Goal: Task Accomplishment & Management: Complete application form

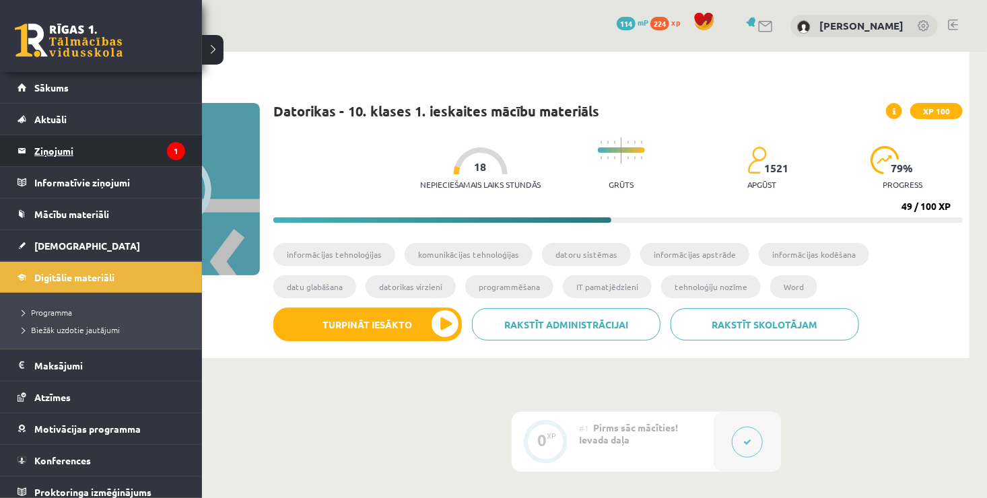
click at [120, 149] on legend "Ziņojumi 1" at bounding box center [109, 150] width 151 height 31
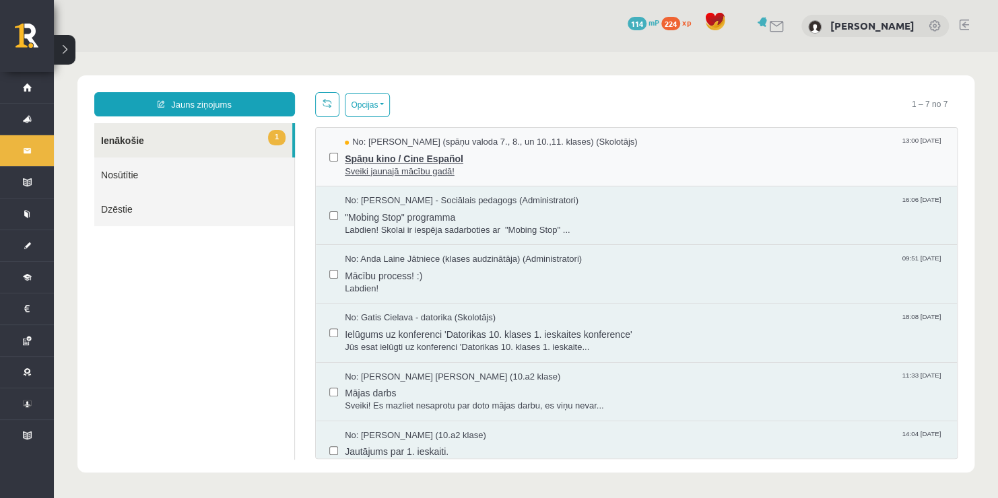
click at [400, 151] on span "Spāņu kino / Cine Español" at bounding box center [644, 157] width 598 height 17
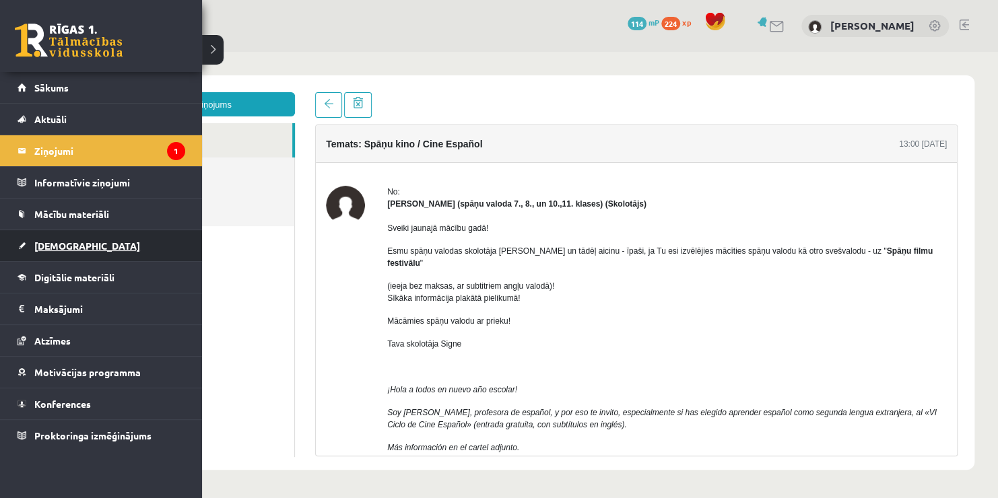
click at [79, 247] on link "[DEMOGRAPHIC_DATA]" at bounding box center [102, 245] width 168 height 31
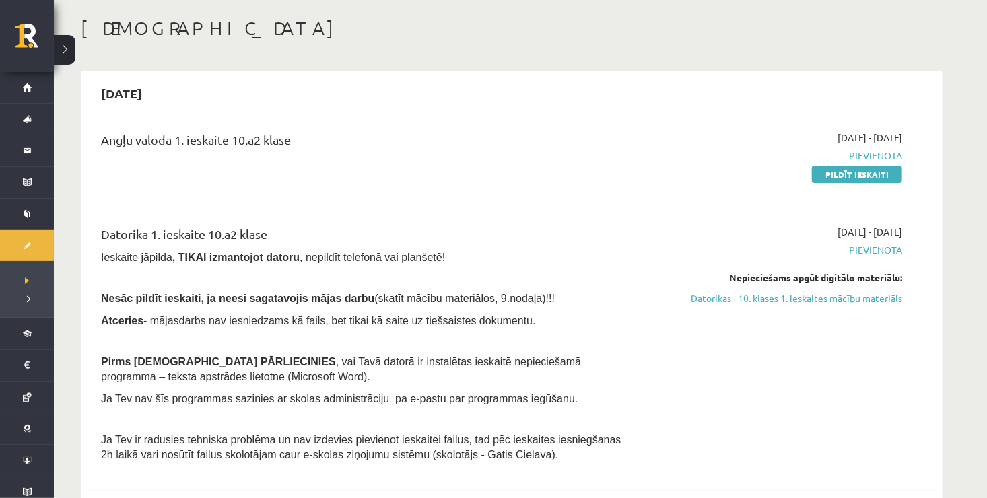
scroll to position [54, 0]
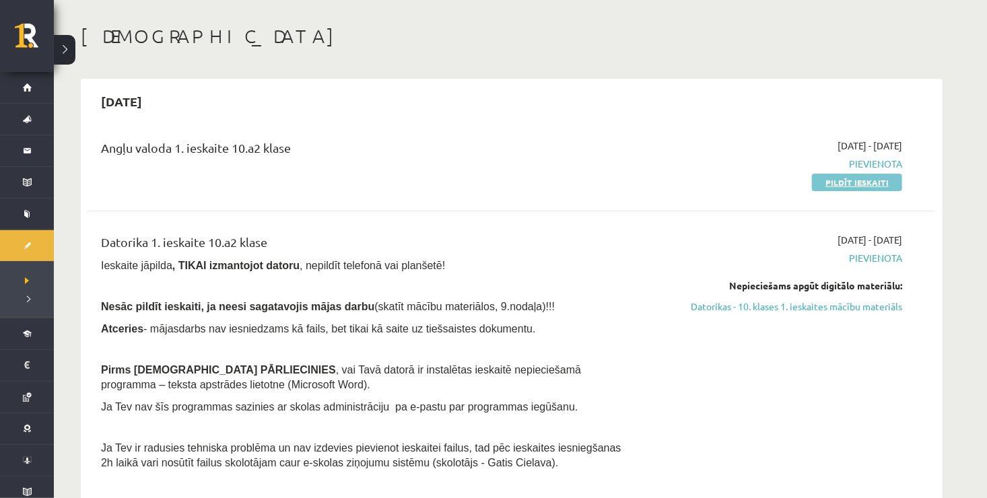
click at [840, 180] on link "Pildīt ieskaiti" at bounding box center [857, 183] width 90 height 18
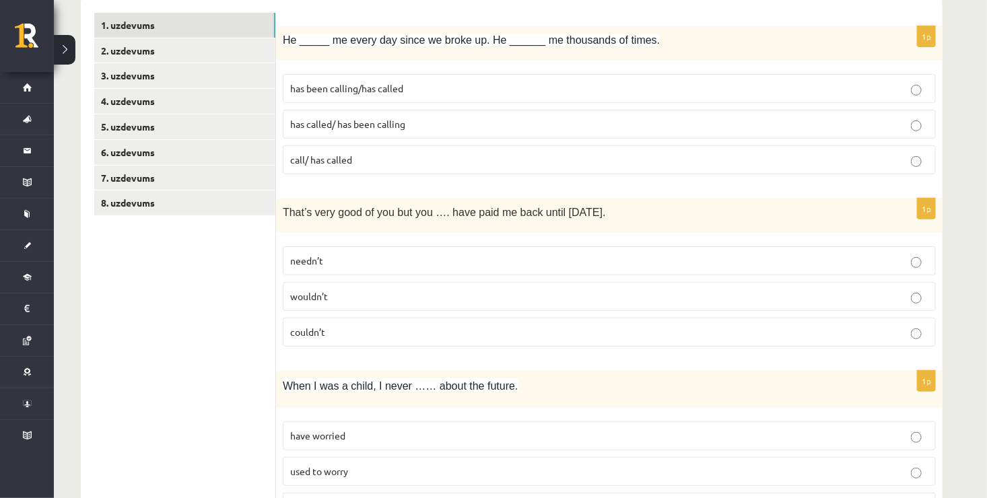
scroll to position [242, 0]
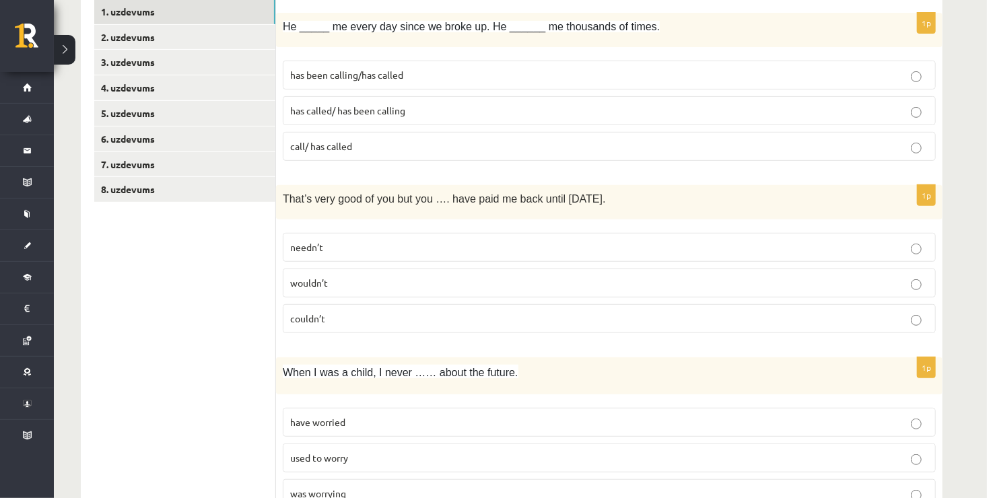
click at [345, 153] on label "call/ has called" at bounding box center [609, 146] width 653 height 29
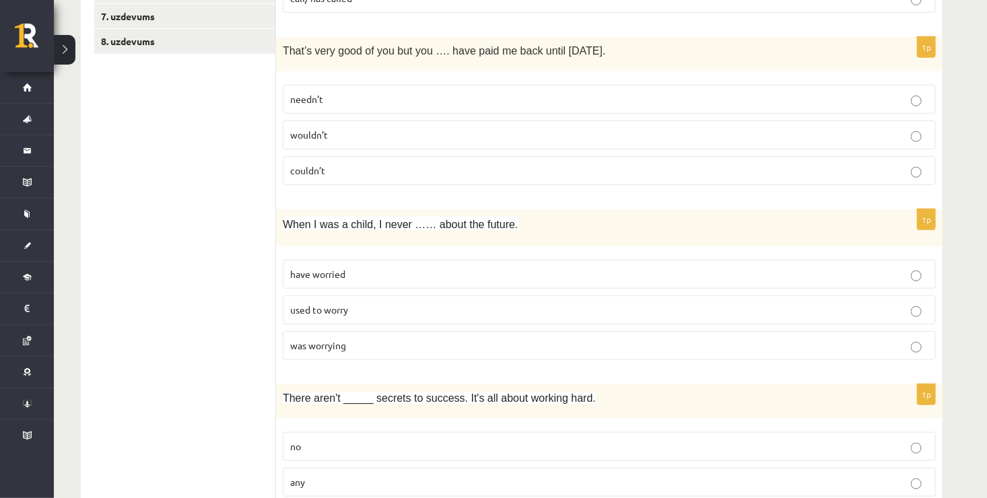
scroll to position [404, 0]
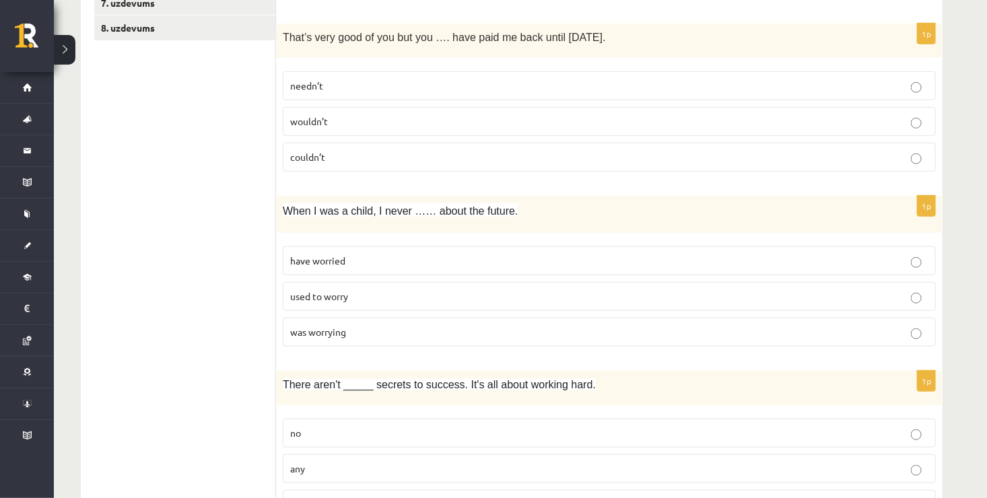
click at [357, 151] on p "couldn’t" at bounding box center [609, 157] width 638 height 14
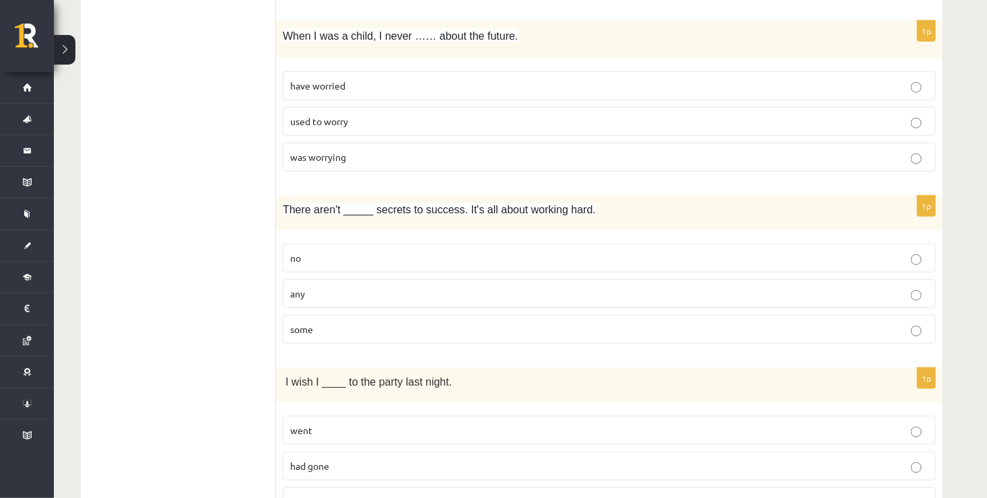
scroll to position [592, 0]
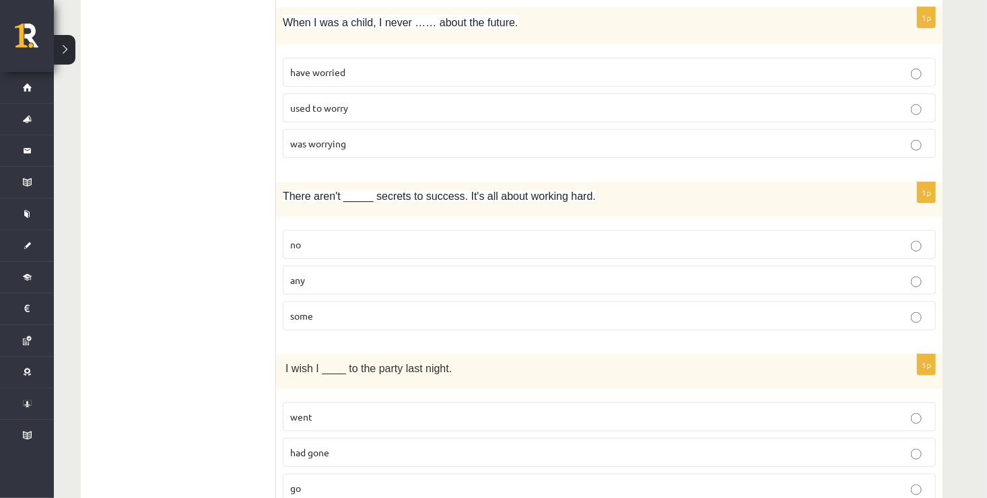
click at [398, 102] on p "used to worry" at bounding box center [609, 108] width 638 height 14
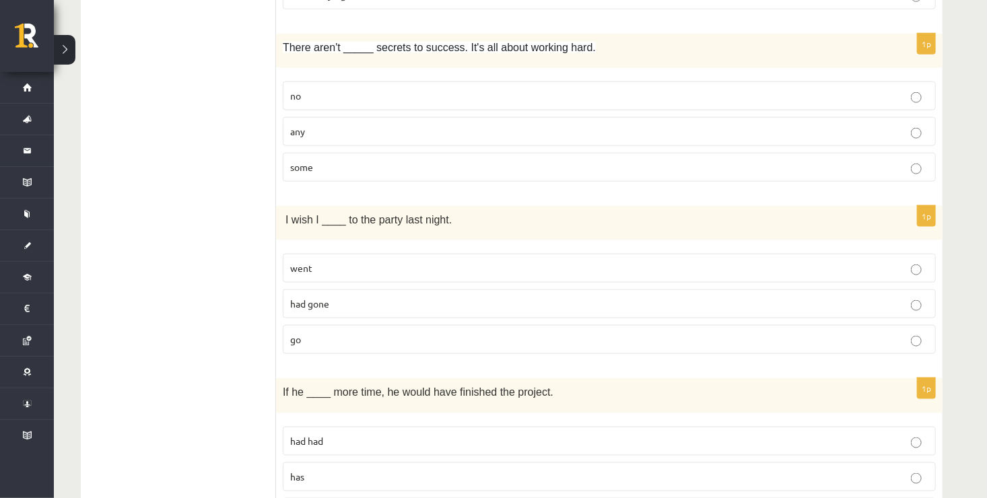
scroll to position [754, 0]
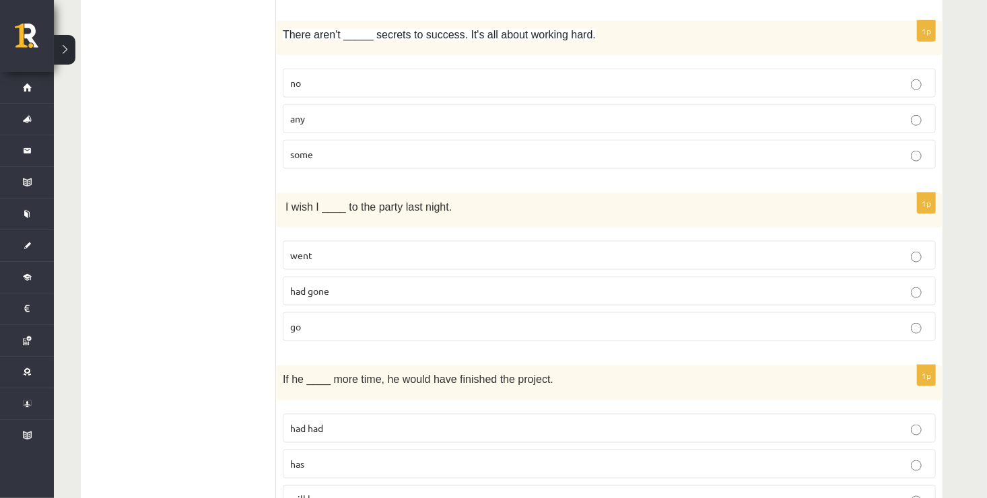
click at [421, 113] on p "any" at bounding box center [609, 119] width 638 height 14
click at [382, 291] on p "had gone" at bounding box center [609, 291] width 638 height 14
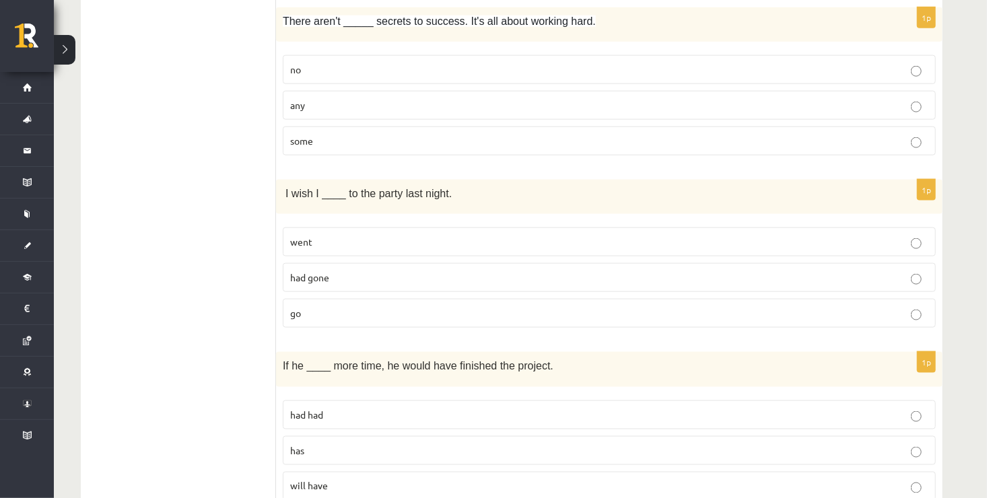
scroll to position [781, 0]
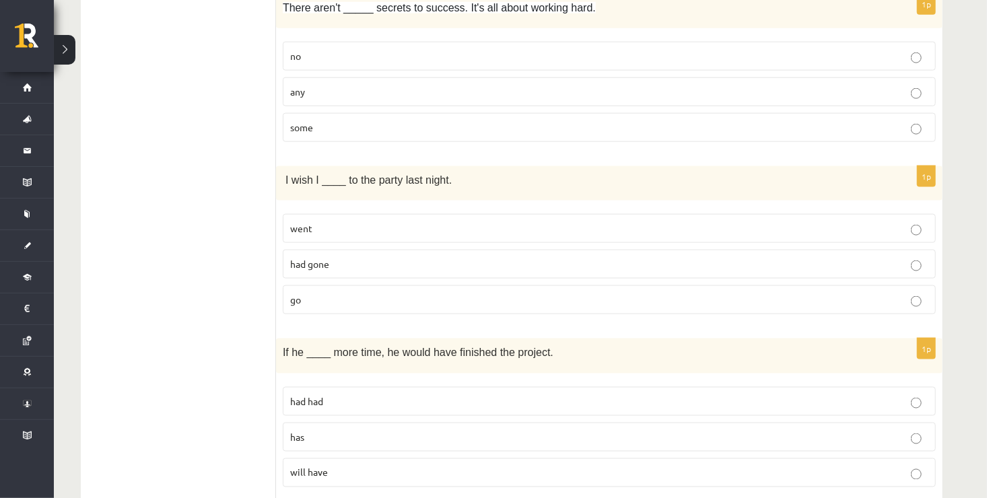
click at [839, 223] on p "went" at bounding box center [609, 228] width 638 height 14
click at [867, 259] on p "had gone" at bounding box center [609, 264] width 638 height 14
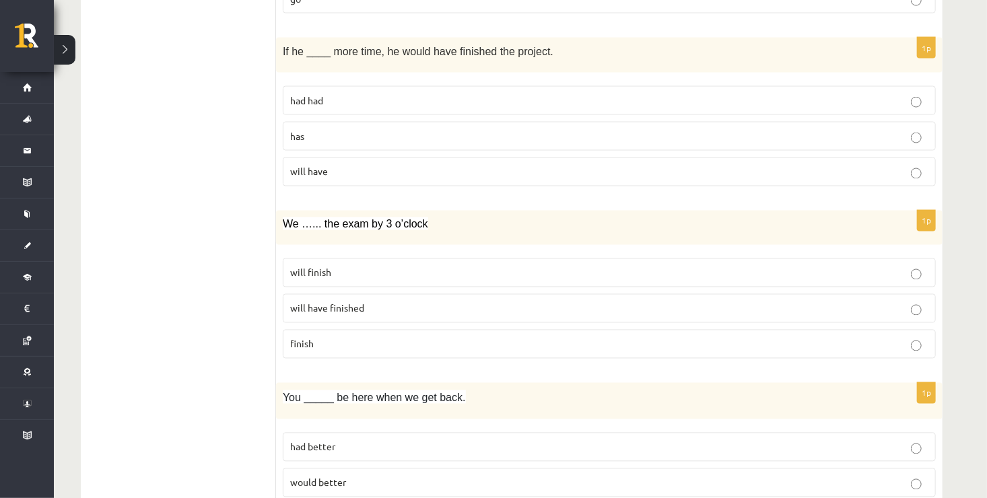
scroll to position [1094, 0]
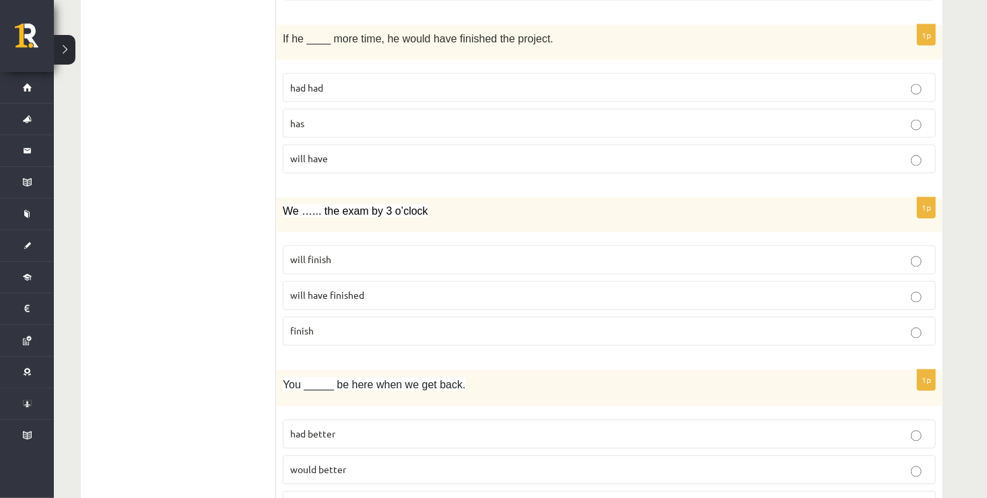
click at [440, 87] on p "had had" at bounding box center [609, 88] width 638 height 14
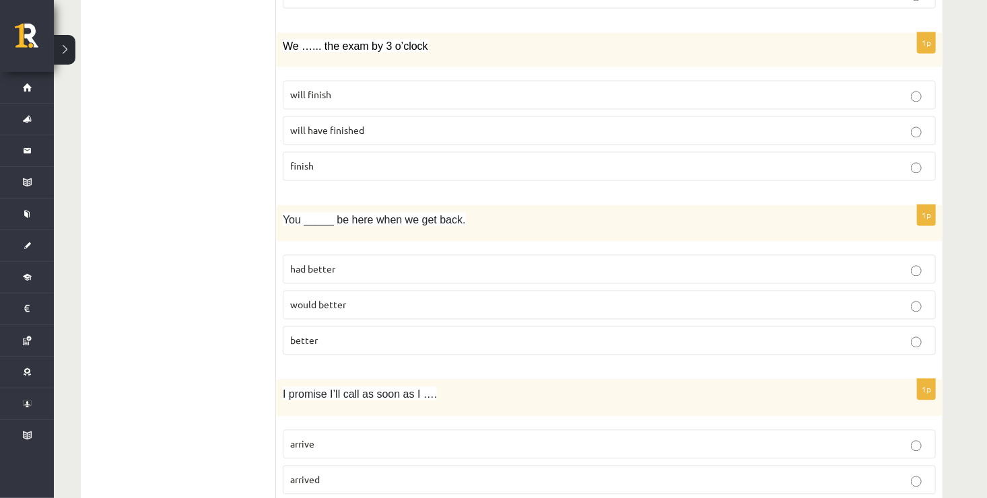
scroll to position [1283, 0]
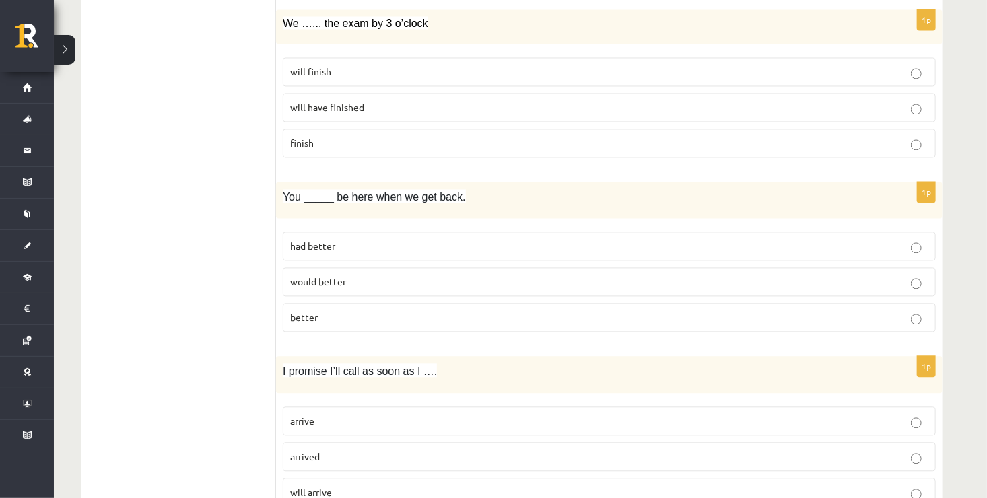
click at [372, 100] on p "will have finished" at bounding box center [609, 107] width 638 height 14
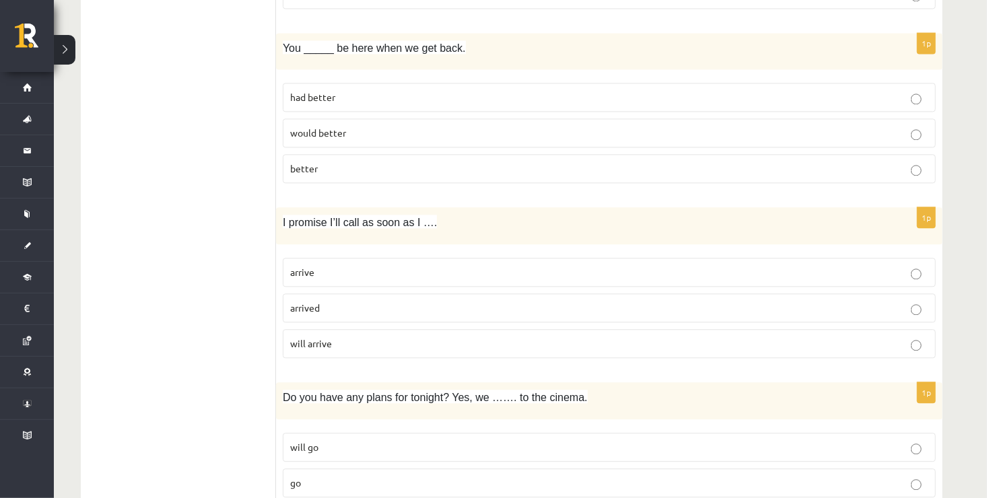
scroll to position [1444, 0]
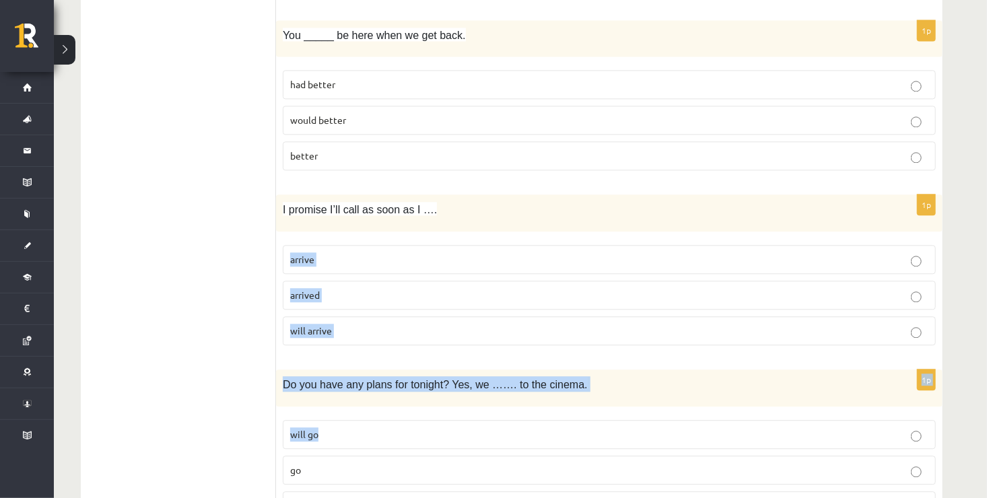
drag, startPoint x: 900, startPoint y: 405, endPoint x: 689, endPoint y: 175, distance: 312.0
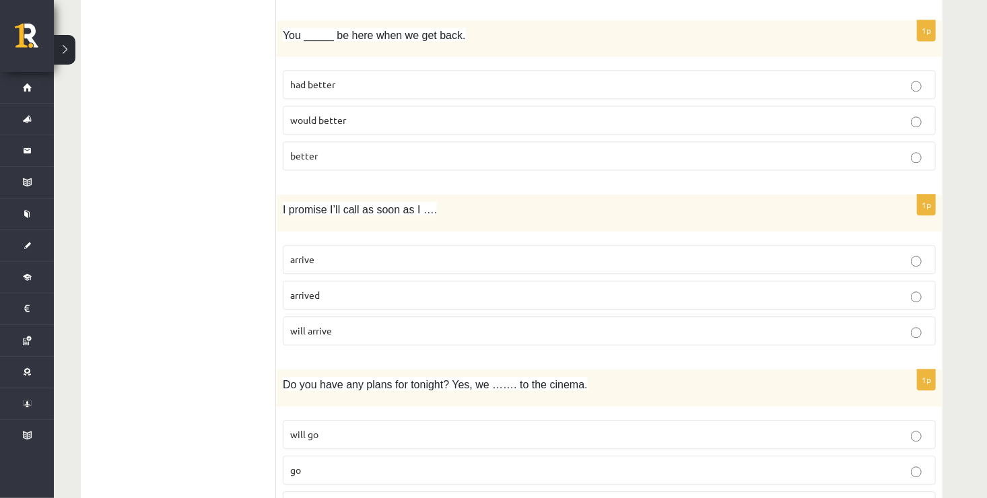
drag, startPoint x: 689, startPoint y: 175, endPoint x: 584, endPoint y: 170, distance: 105.1
click at [584, 170] on div "1p You _____ be here when we get back. had better would better better" at bounding box center [609, 101] width 666 height 162
click at [413, 162] on label "better" at bounding box center [609, 155] width 653 height 29
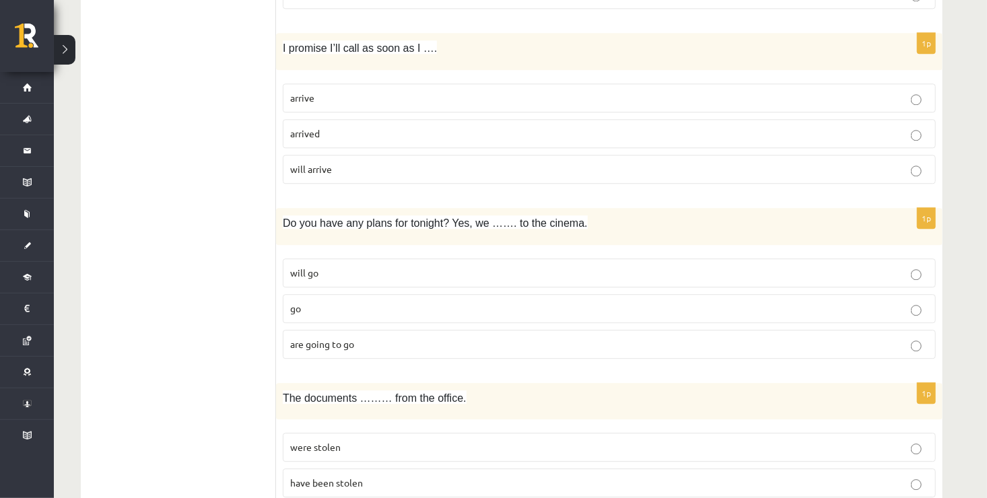
scroll to position [1633, 0]
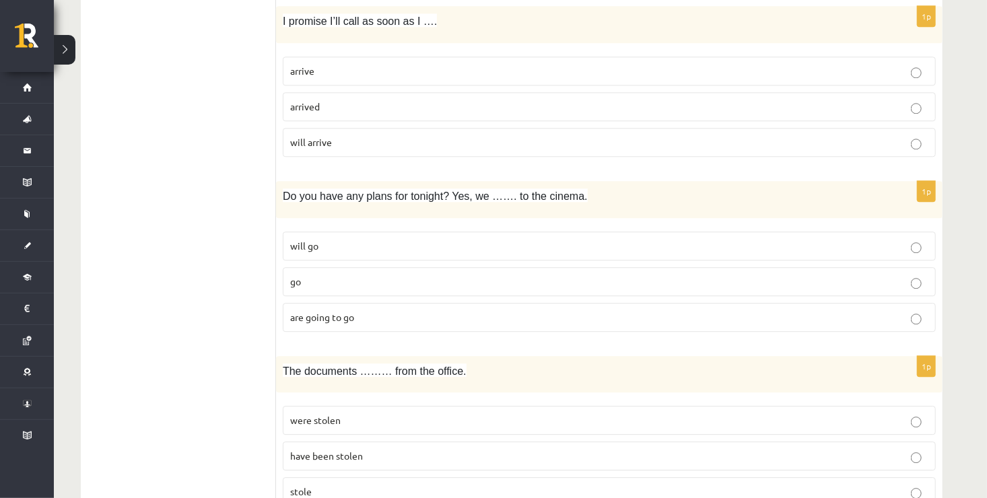
click at [402, 65] on p "arrive" at bounding box center [609, 71] width 638 height 14
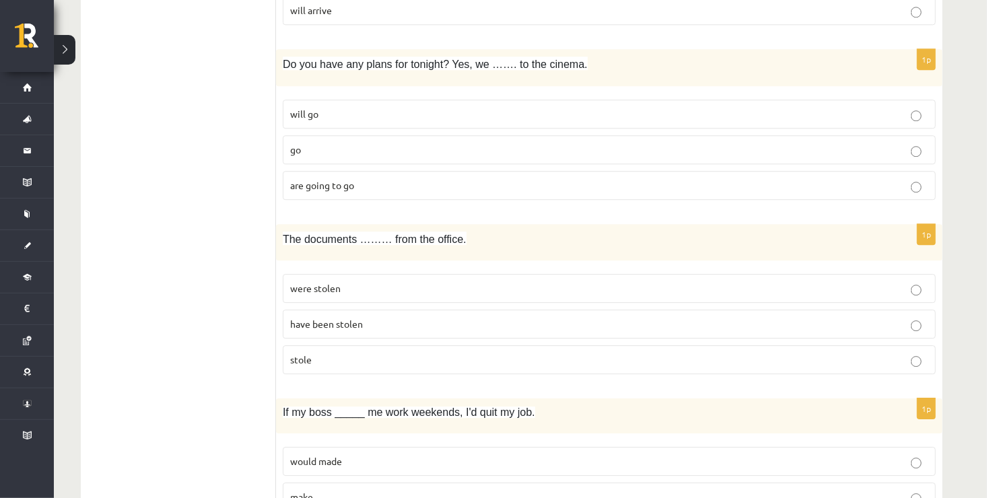
scroll to position [1794, 0]
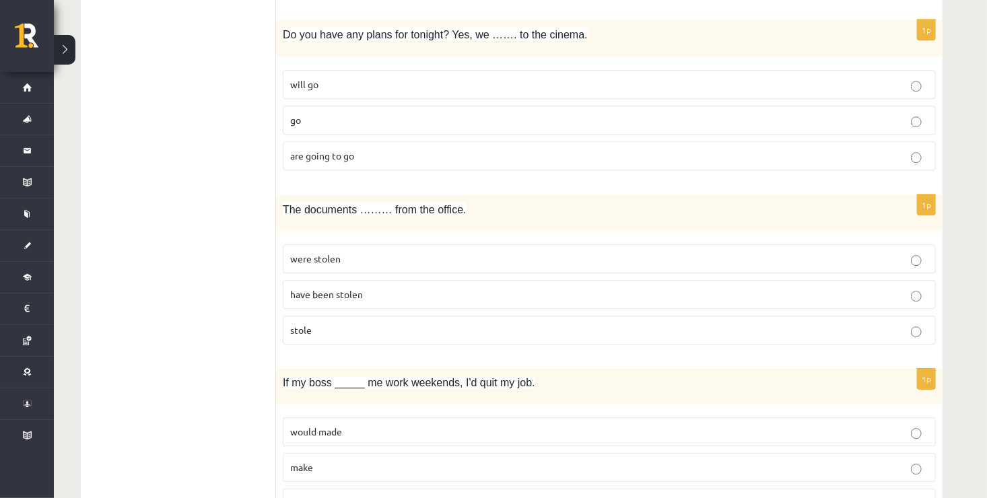
click at [437, 77] on p "will go" at bounding box center [609, 84] width 638 height 14
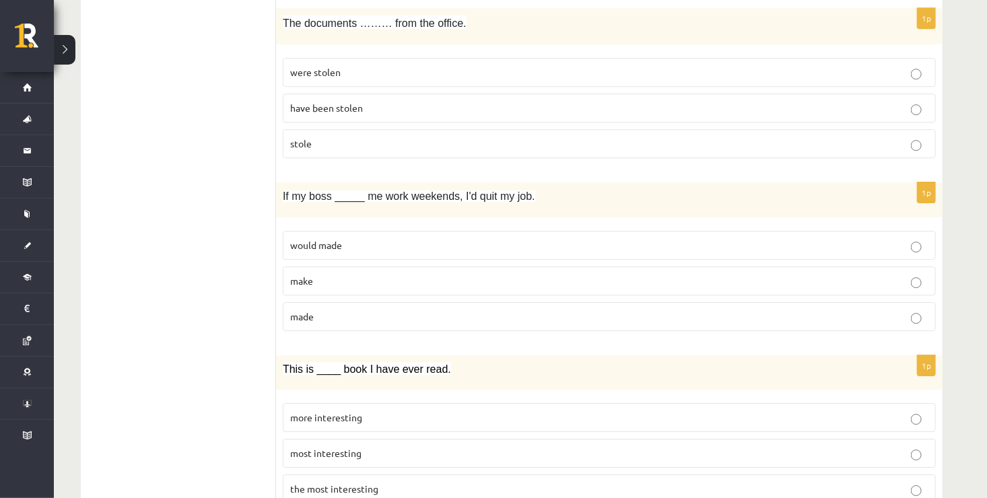
scroll to position [1983, 0]
click at [379, 63] on p "were stolen" at bounding box center [609, 70] width 638 height 14
click at [421, 99] on p "have been stolen" at bounding box center [609, 106] width 638 height 14
click at [415, 135] on p "stole" at bounding box center [609, 142] width 638 height 14
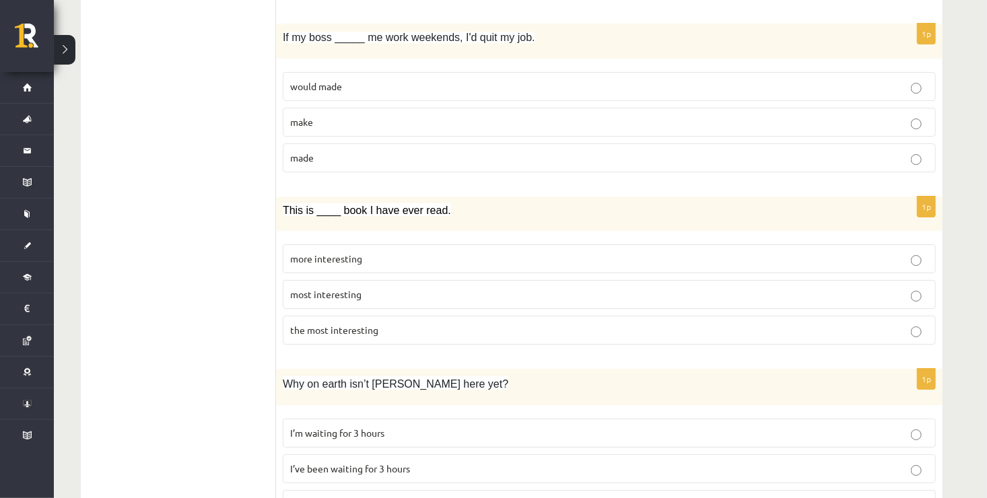
scroll to position [2144, 0]
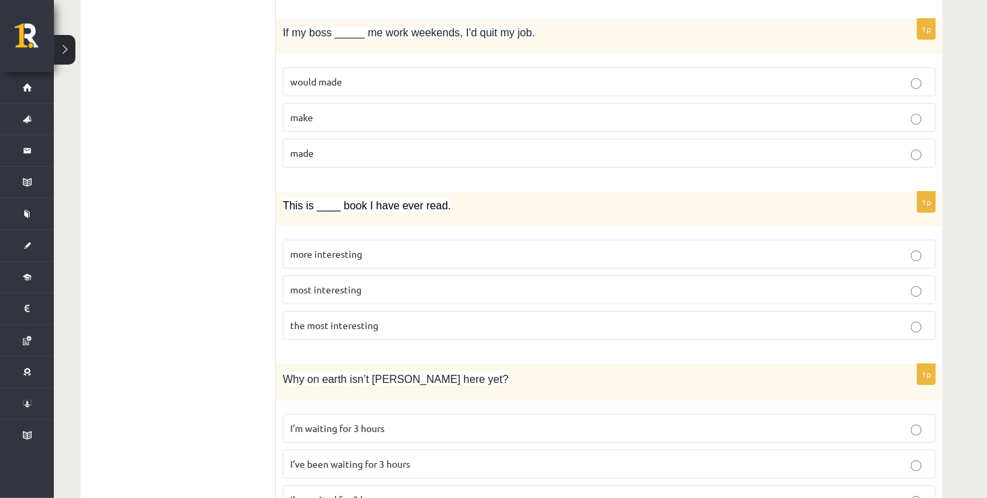
click at [376, 77] on p "would made" at bounding box center [609, 82] width 638 height 14
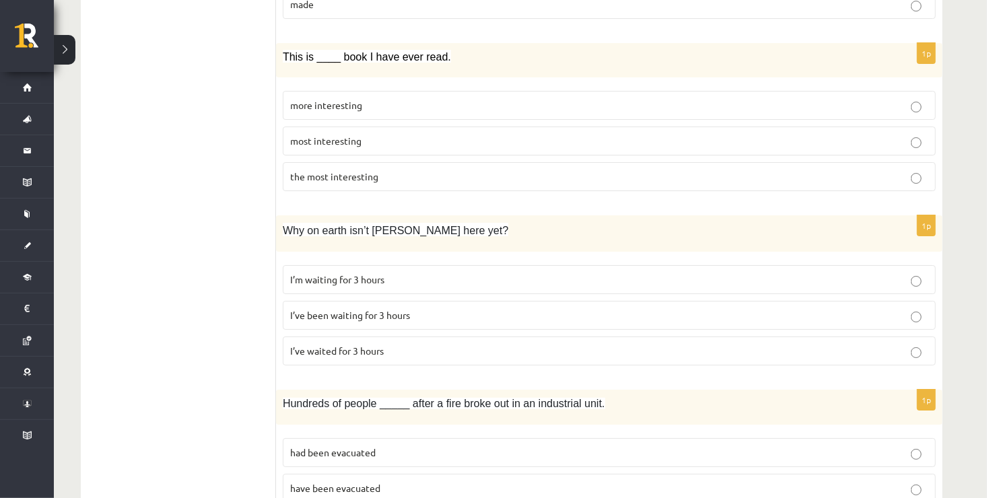
scroll to position [2306, 0]
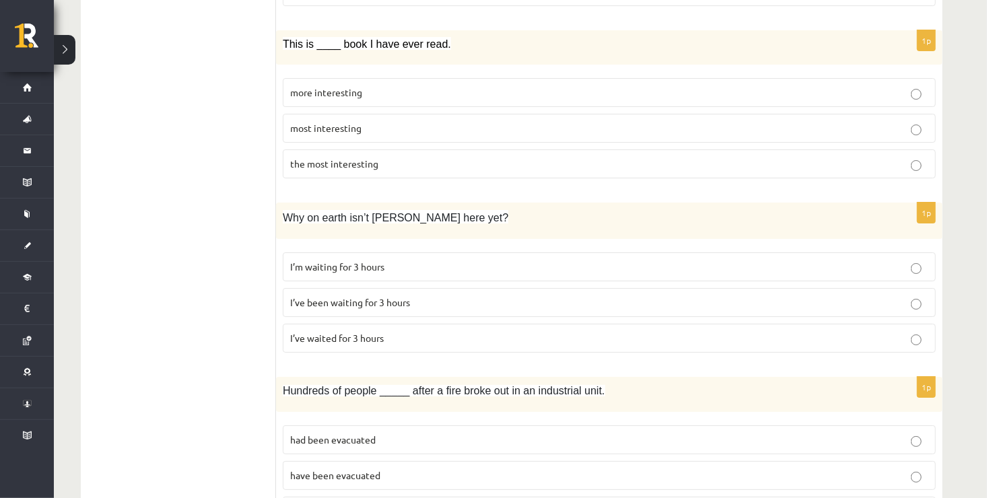
click at [371, 158] on span "the most interesting" at bounding box center [334, 164] width 88 height 12
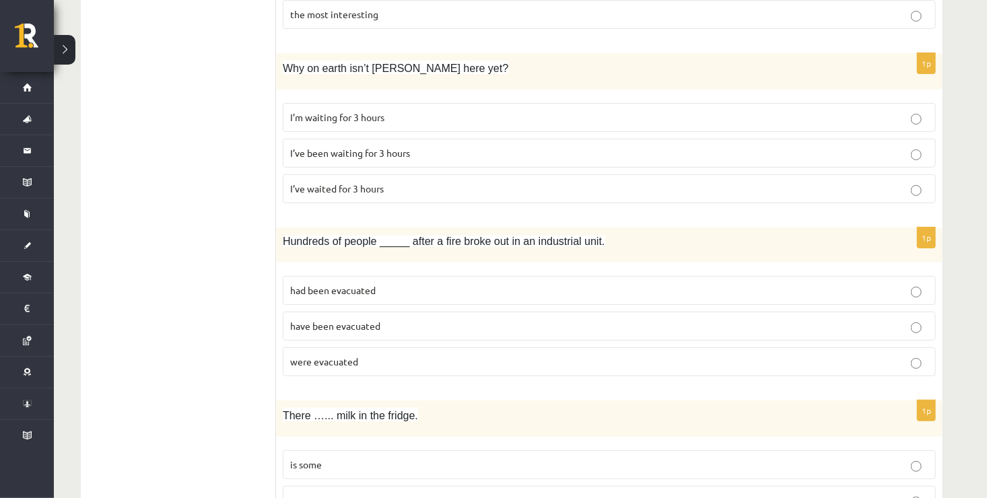
scroll to position [2468, 0]
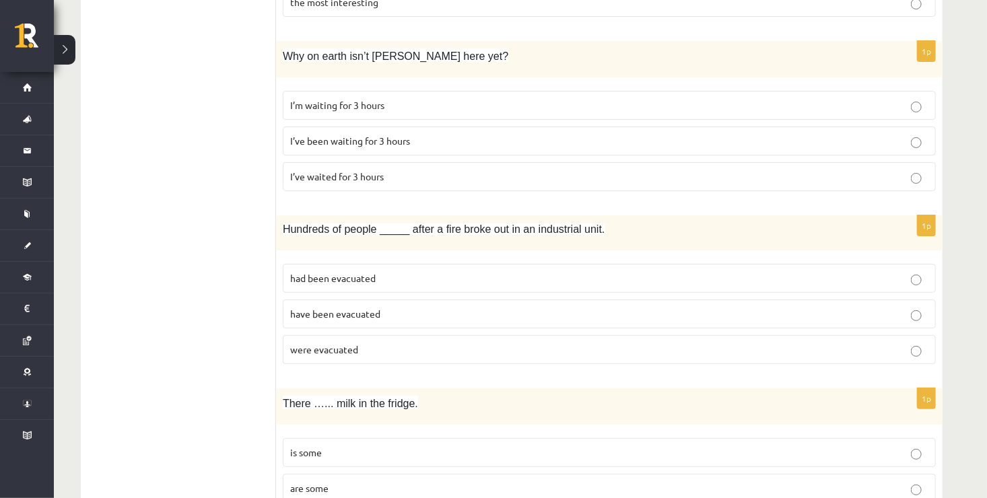
click at [444, 98] on p "I’m waiting for 3 hours" at bounding box center [609, 105] width 638 height 14
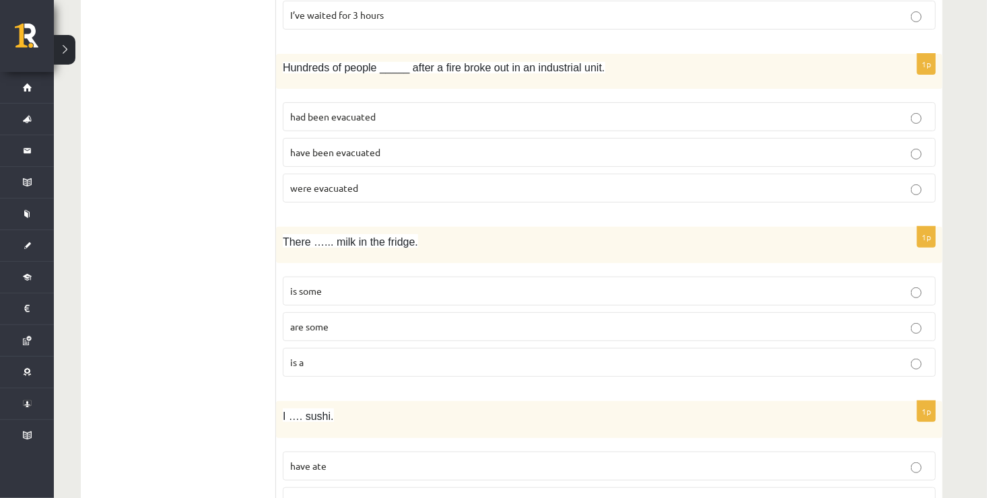
scroll to position [2665, 0]
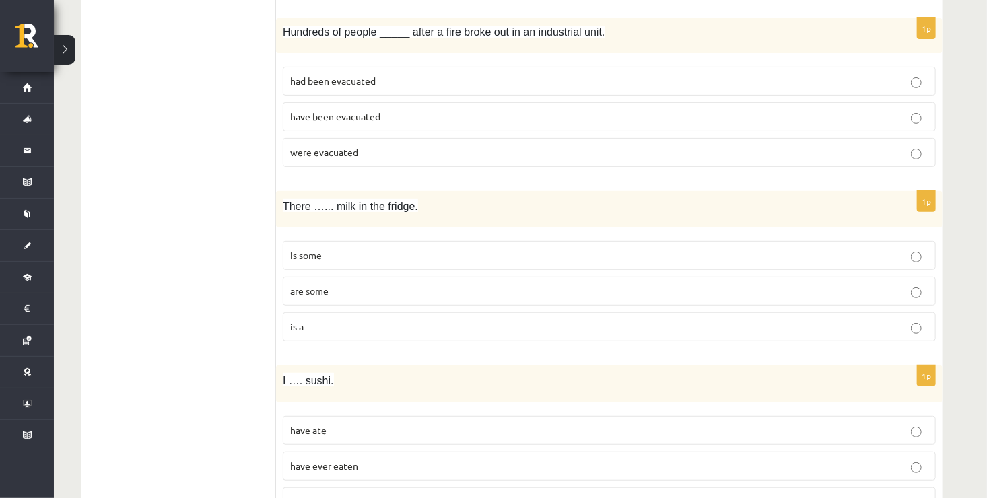
click at [389, 74] on p "had been evacuated" at bounding box center [609, 81] width 638 height 14
click at [728, 145] on p "were evacuated" at bounding box center [609, 152] width 638 height 14
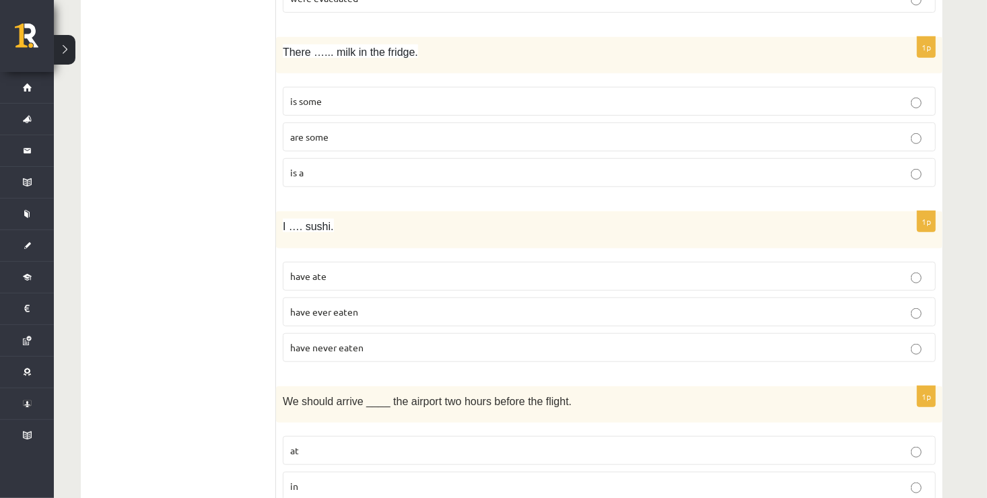
scroll to position [2826, 0]
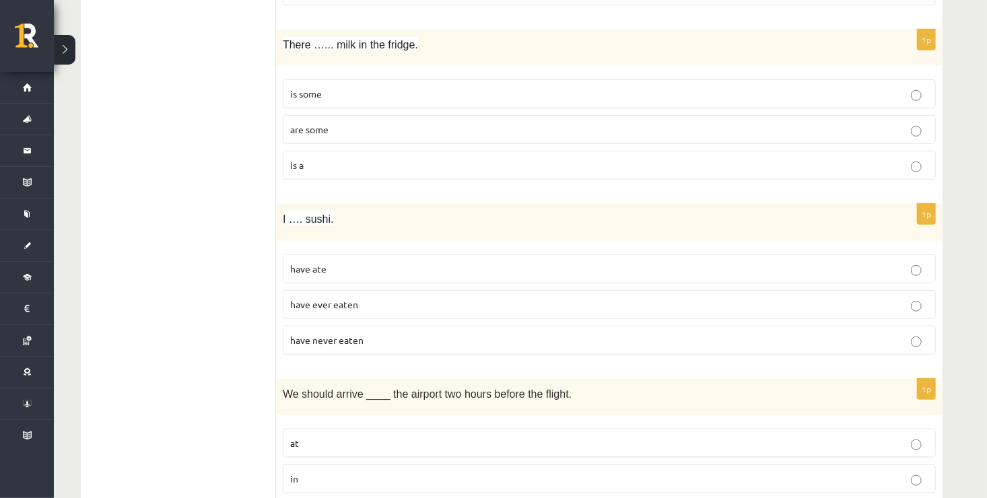
click at [403, 123] on p "are some" at bounding box center [609, 130] width 638 height 14
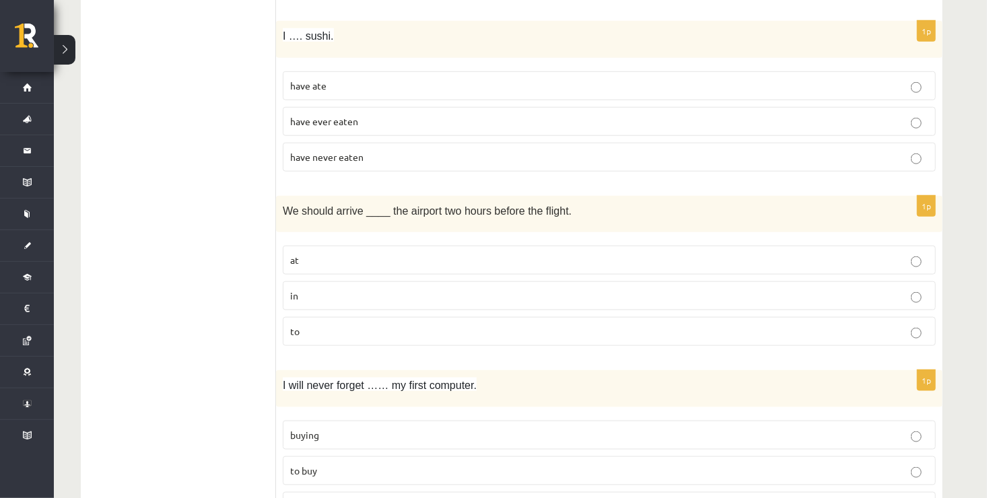
scroll to position [3015, 0]
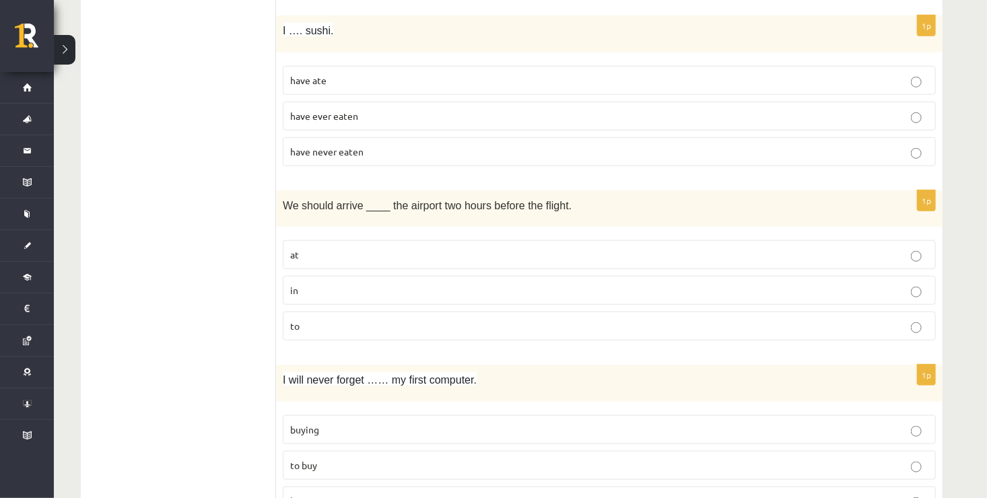
click at [379, 145] on p "have never eaten" at bounding box center [609, 152] width 638 height 14
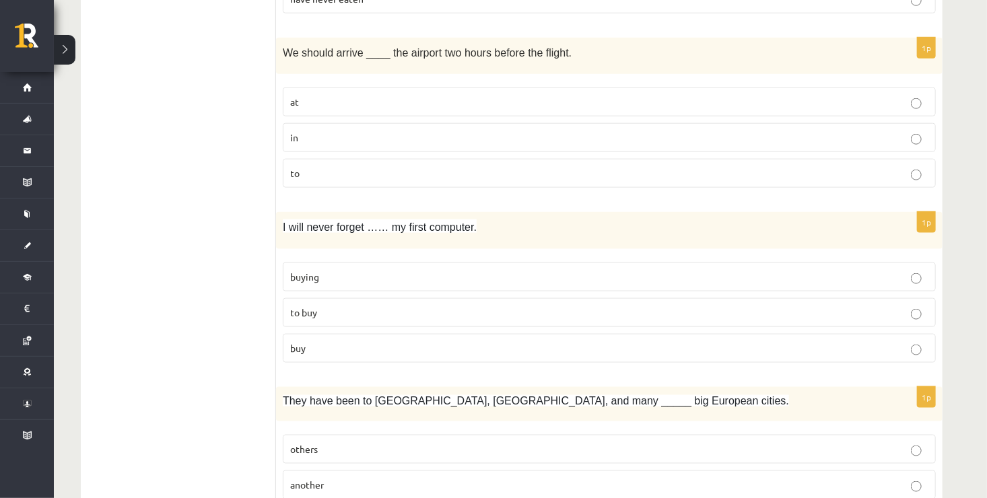
scroll to position [3185, 0]
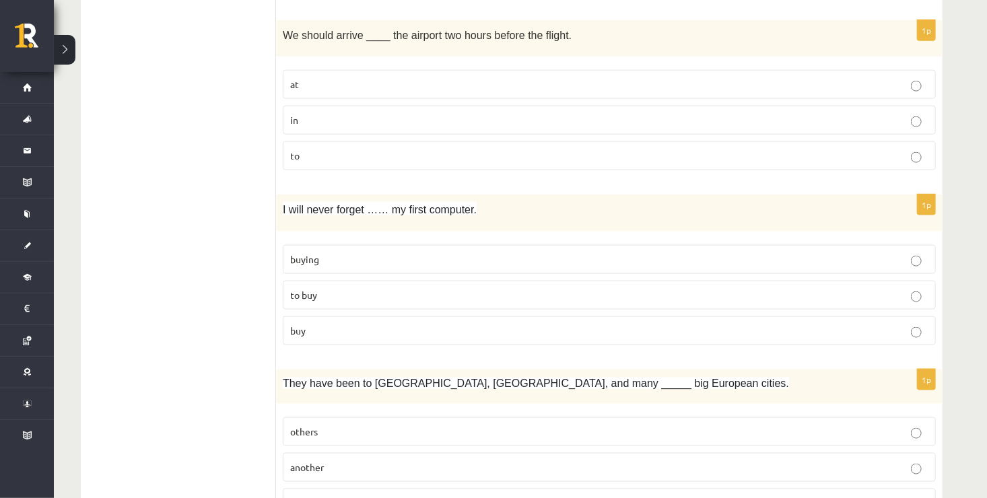
click at [346, 77] on p "at" at bounding box center [609, 84] width 638 height 14
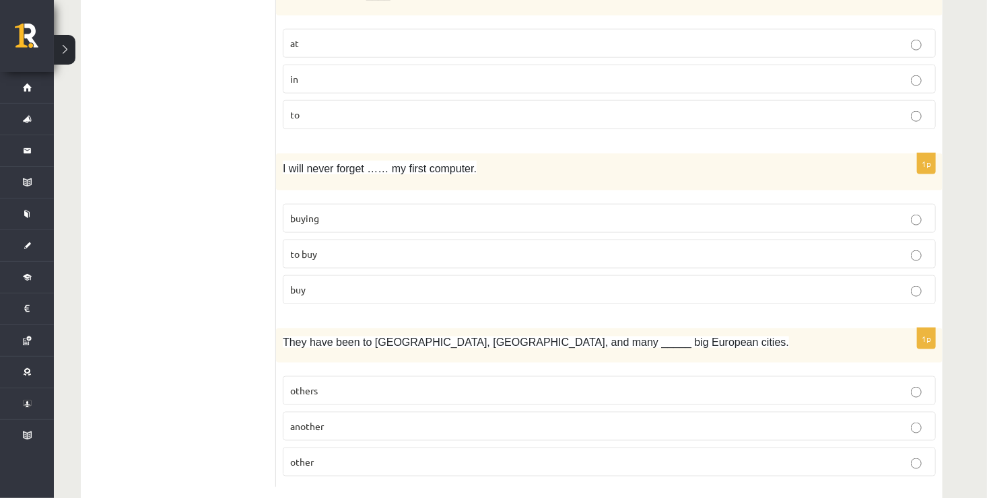
scroll to position [3238, 0]
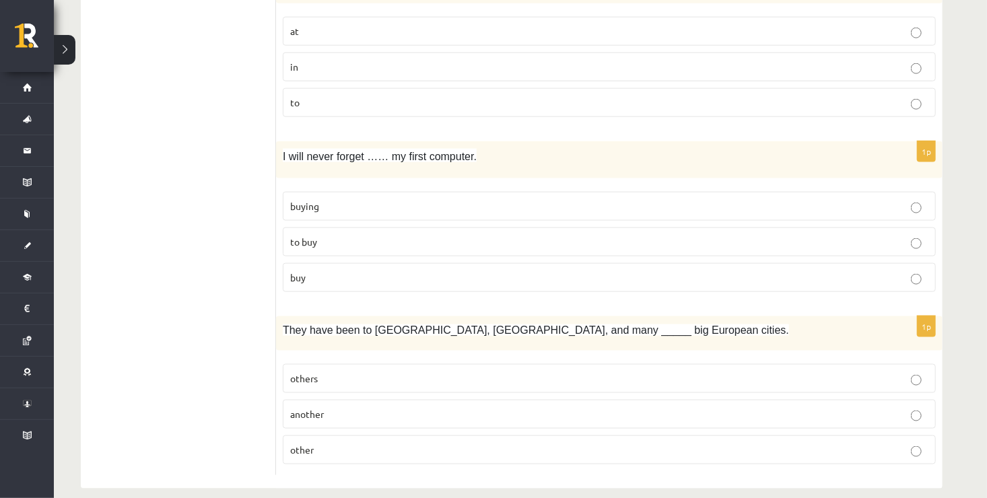
click at [465, 192] on label "buying" at bounding box center [609, 206] width 653 height 29
click at [431, 271] on p "buy" at bounding box center [609, 278] width 638 height 14
click at [442, 357] on fieldset "others another other" at bounding box center [609, 412] width 653 height 111
click at [444, 372] on p "others" at bounding box center [609, 379] width 638 height 14
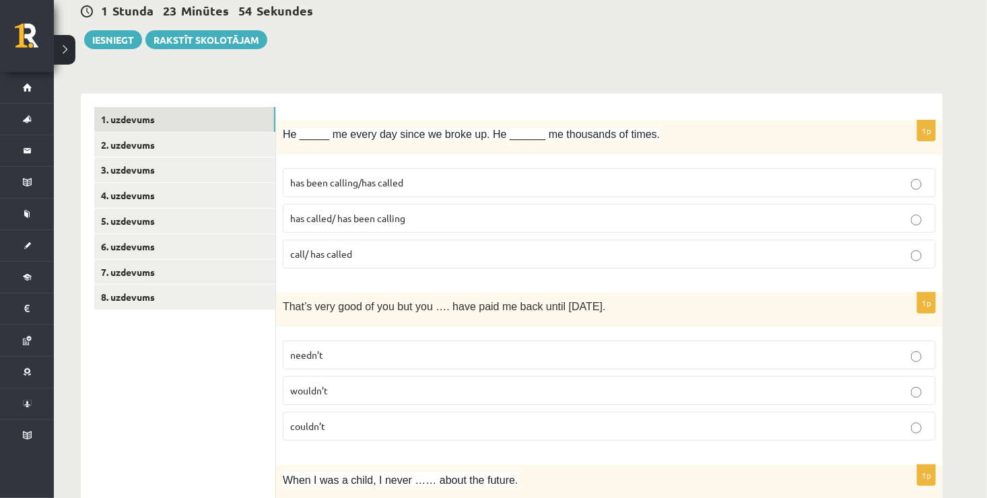
scroll to position [99, 0]
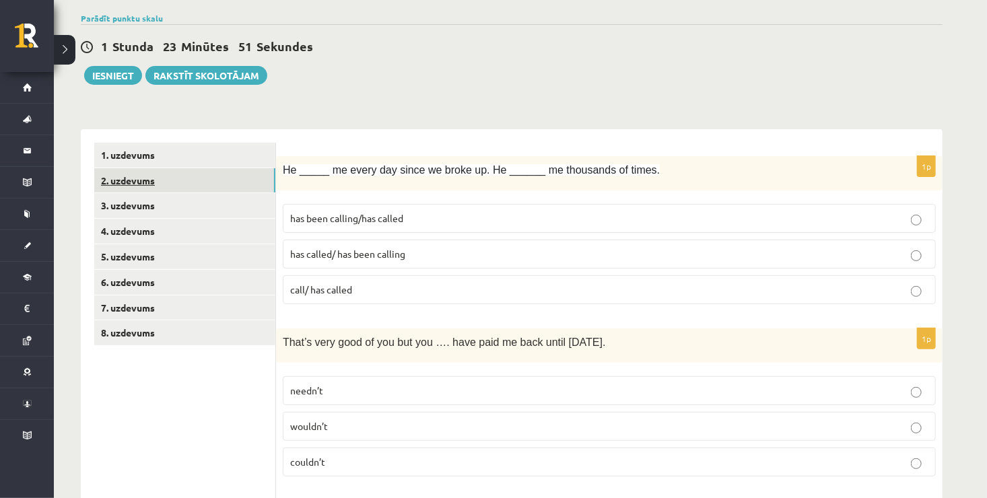
click at [184, 186] on link "2. uzdevums" at bounding box center [184, 180] width 181 height 25
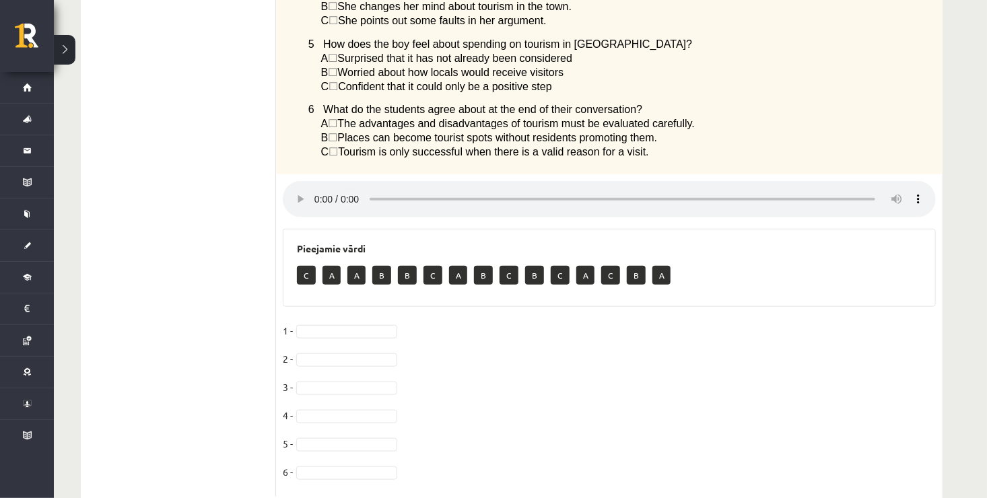
scroll to position [584, 0]
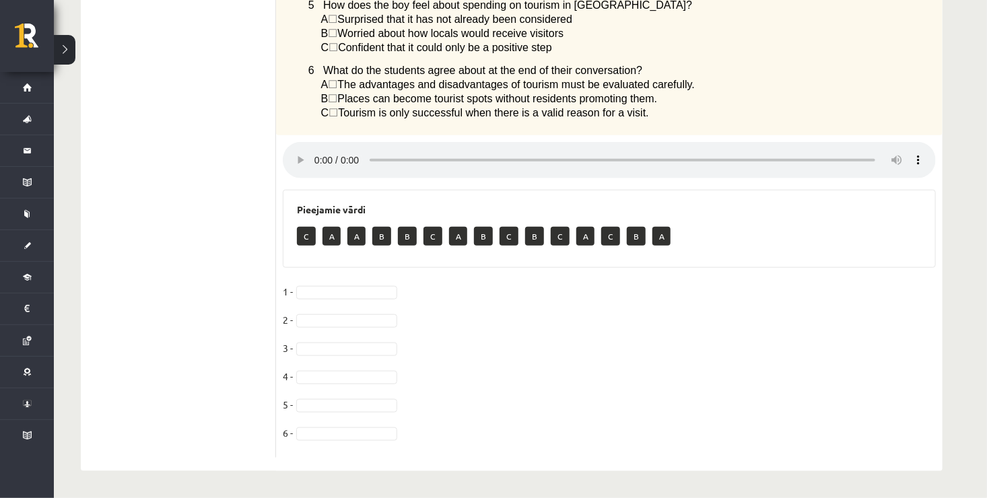
click at [337, 94] on span "☐" at bounding box center [332, 98] width 9 height 11
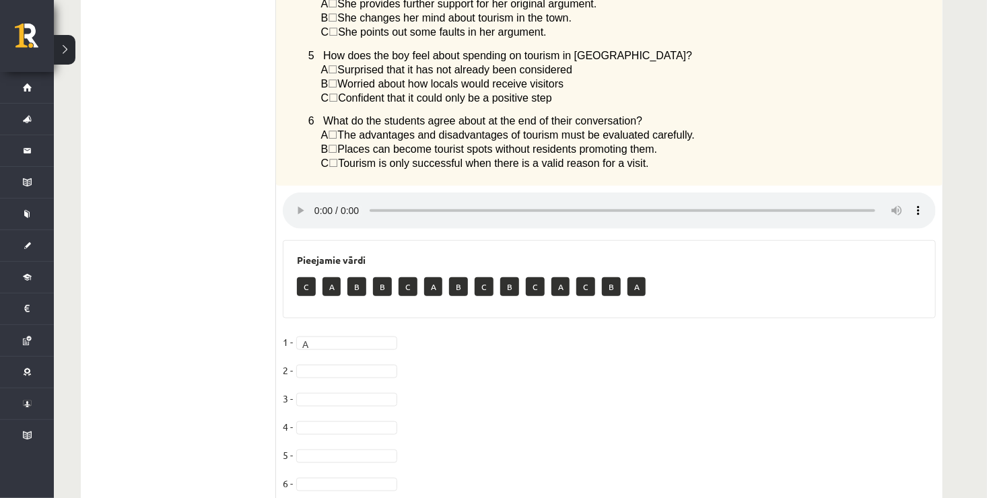
scroll to position [530, 0]
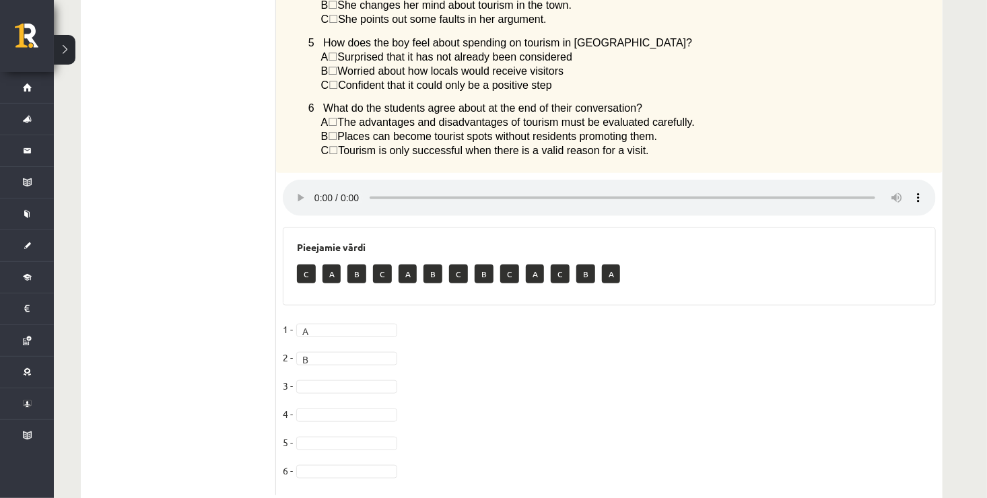
click at [986, 485] on div "Angļu valoda 1. ieskaite 10.a2 [PERSON_NAME] , [PERSON_NAME] (10.a2 [PERSON_NAM…" at bounding box center [520, 28] width 933 height 1014
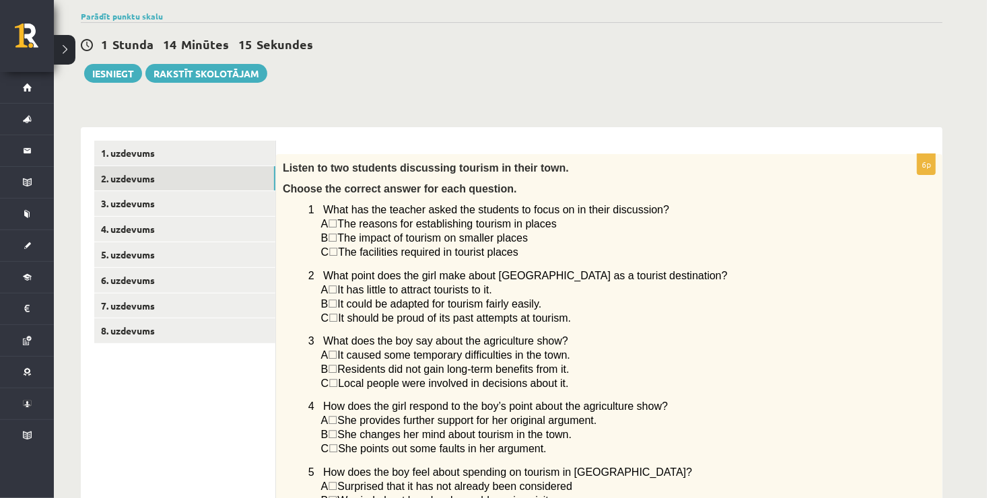
scroll to position [83, 0]
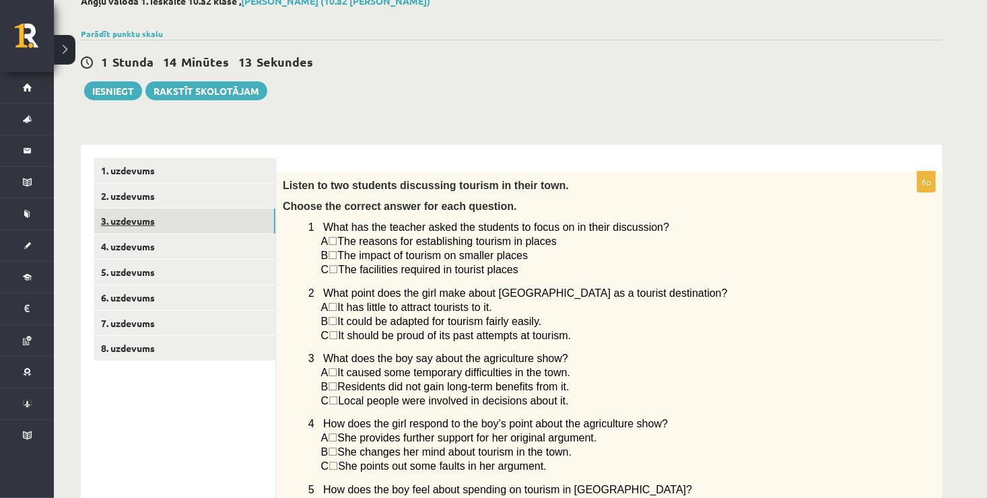
click at [223, 223] on link "3. uzdevums" at bounding box center [184, 221] width 181 height 25
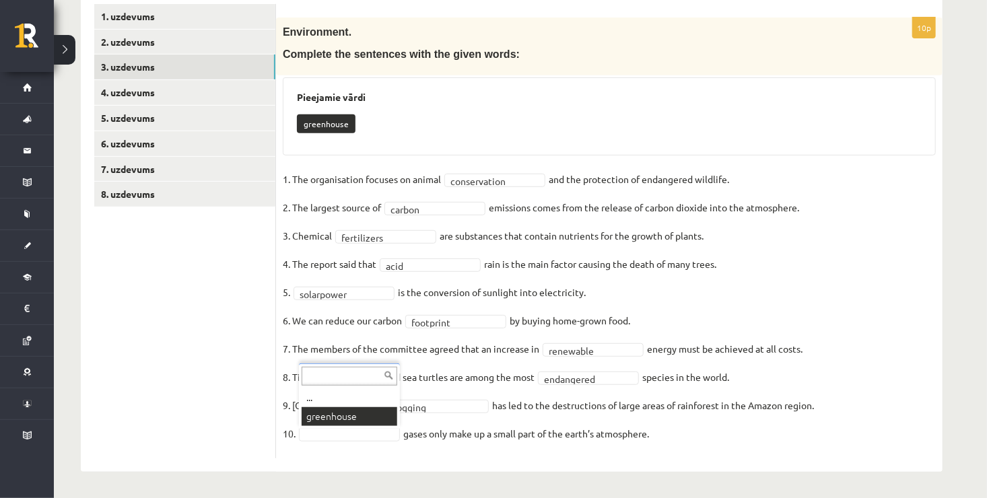
scroll to position [206, 0]
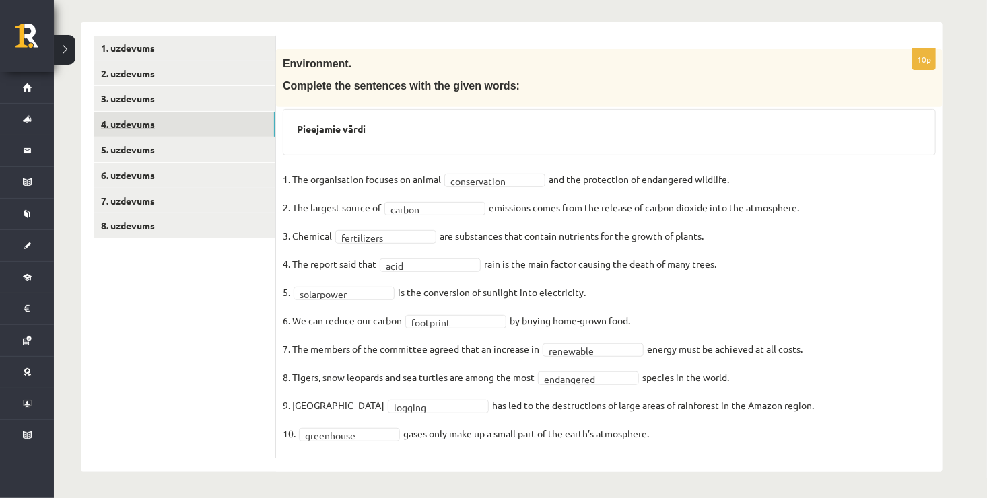
click at [152, 127] on link "4. uzdevums" at bounding box center [184, 124] width 181 height 25
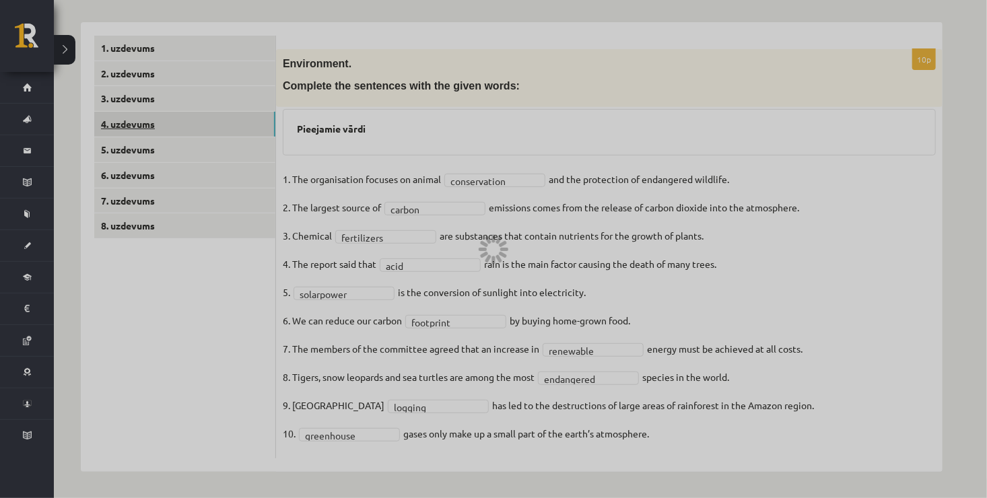
scroll to position [170, 0]
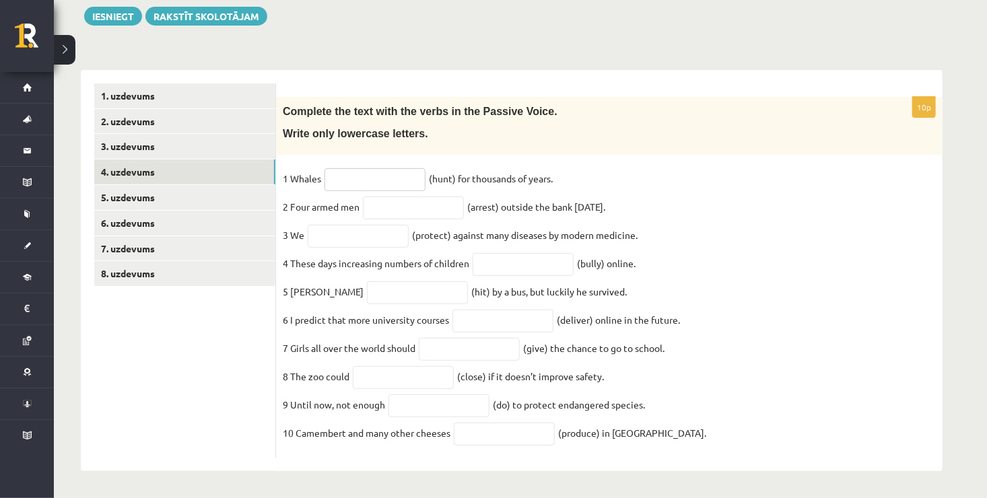
click at [354, 168] on input "text" at bounding box center [374, 179] width 101 height 23
type input "*"
click at [357, 177] on input "text" at bounding box center [374, 179] width 101 height 23
type input "**********"
click at [378, 199] on input "text" at bounding box center [413, 208] width 101 height 23
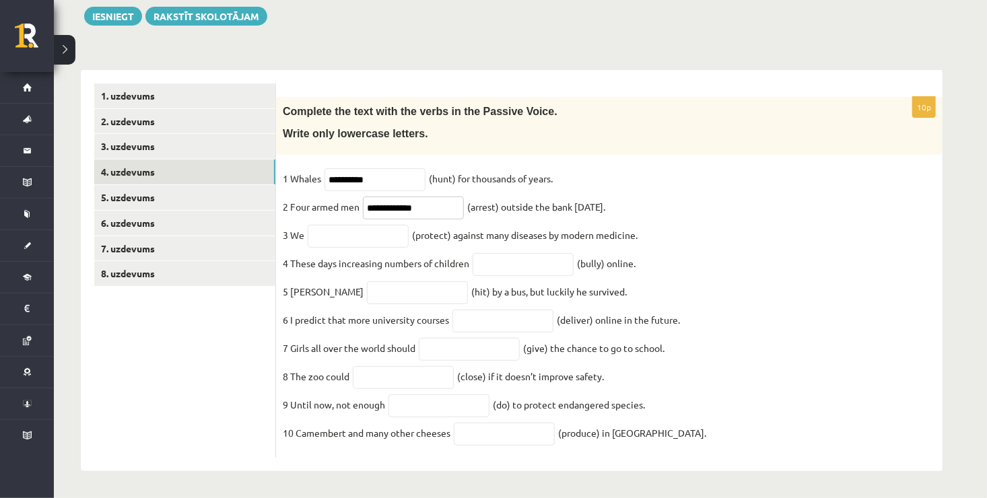
type input "**********"
click at [357, 225] on input "text" at bounding box center [358, 236] width 101 height 23
type input "**********"
click at [510, 261] on input "text" at bounding box center [523, 264] width 101 height 23
type input "**********"
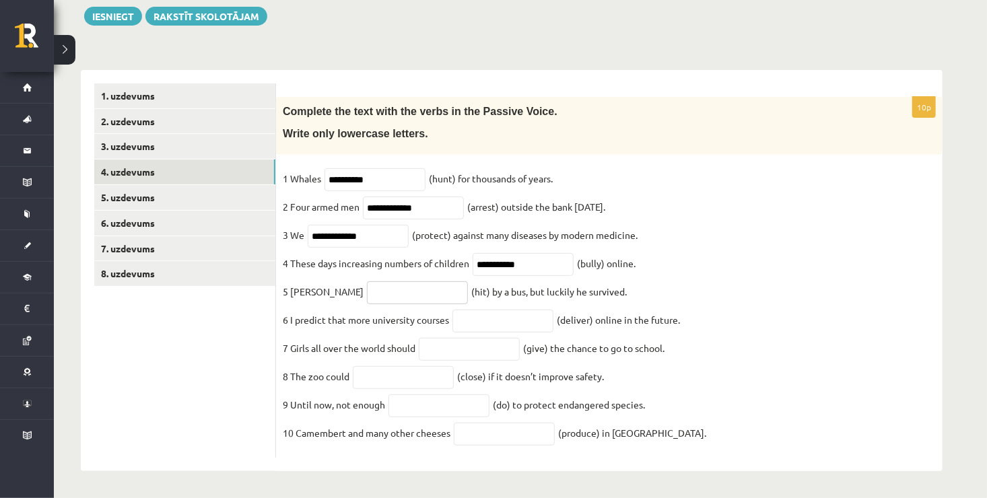
click at [402, 288] on input "text" at bounding box center [417, 292] width 101 height 23
type input "*******"
click at [466, 313] on input "text" at bounding box center [502, 321] width 101 height 23
type input "**********"
click at [466, 342] on input "text" at bounding box center [469, 349] width 101 height 23
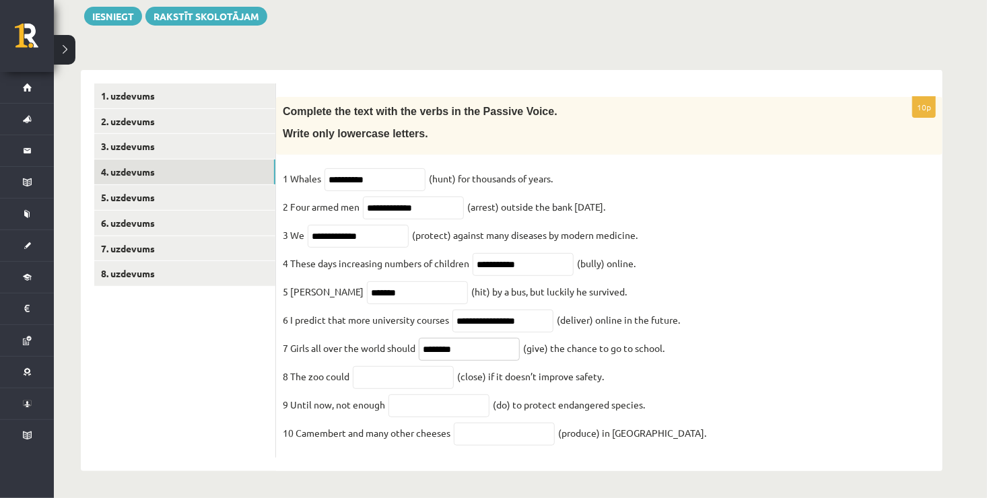
type input "********"
click at [423, 371] on input "text" at bounding box center [403, 377] width 101 height 23
type input "*********"
click at [434, 411] on input "text" at bounding box center [438, 405] width 101 height 23
type input "**********"
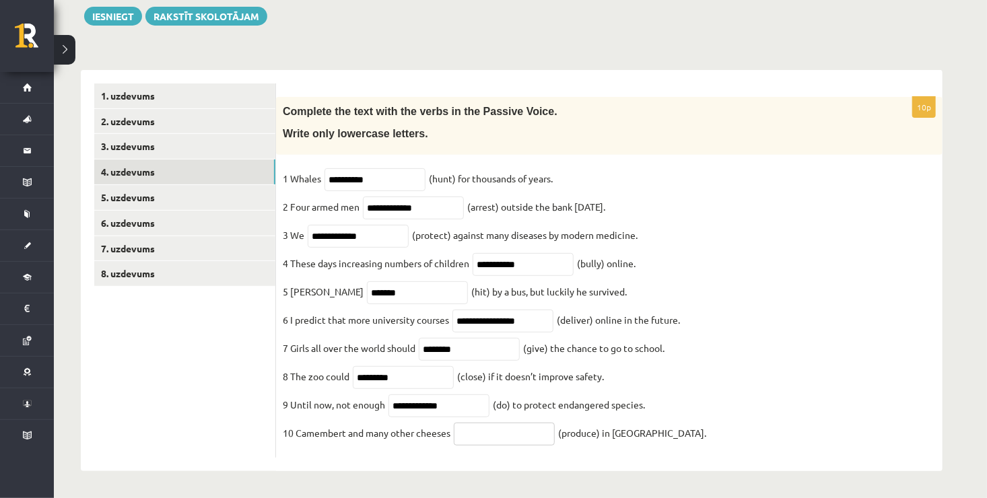
click at [475, 429] on input "text" at bounding box center [504, 434] width 101 height 23
type input "**********"
click at [781, 339] on fieldset "**********" at bounding box center [609, 309] width 653 height 283
click at [137, 186] on link "5. uzdevums" at bounding box center [184, 197] width 181 height 25
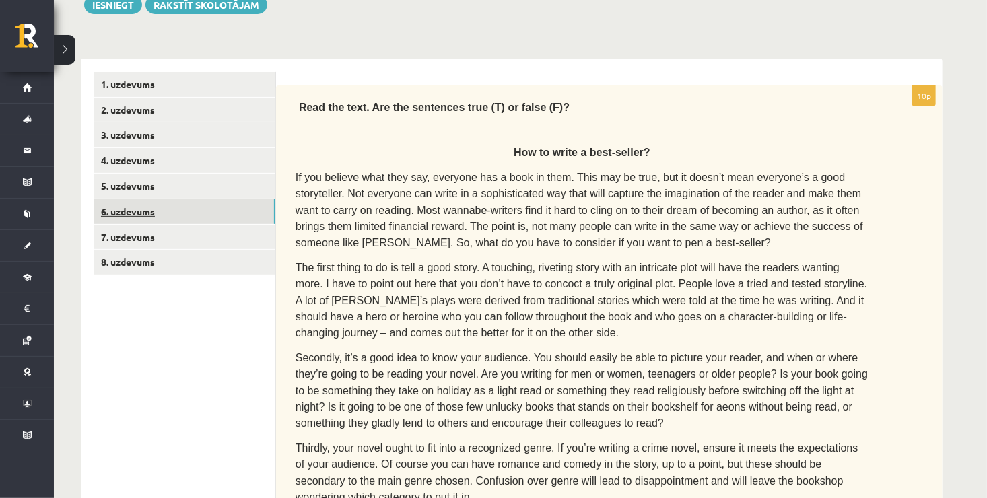
click at [142, 207] on link "6. uzdevums" at bounding box center [184, 211] width 181 height 25
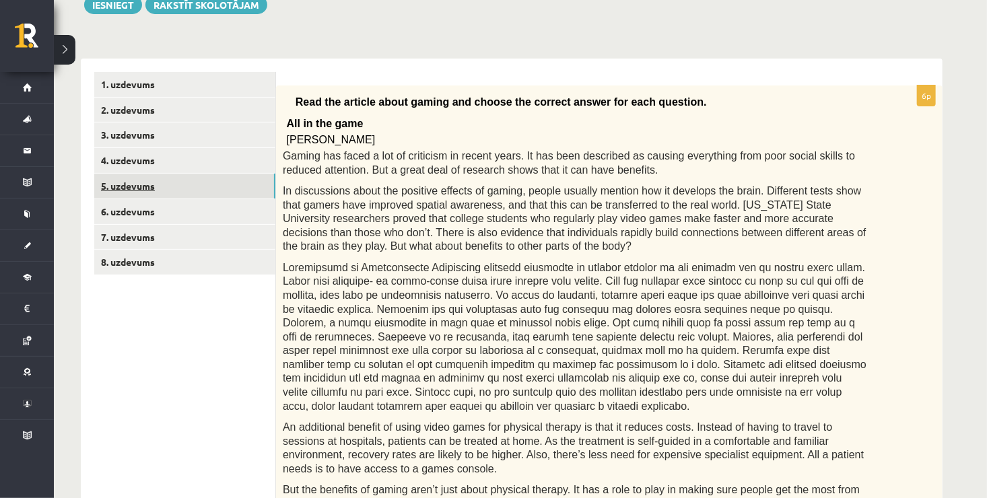
click at [145, 185] on link "5. uzdevums" at bounding box center [184, 186] width 181 height 25
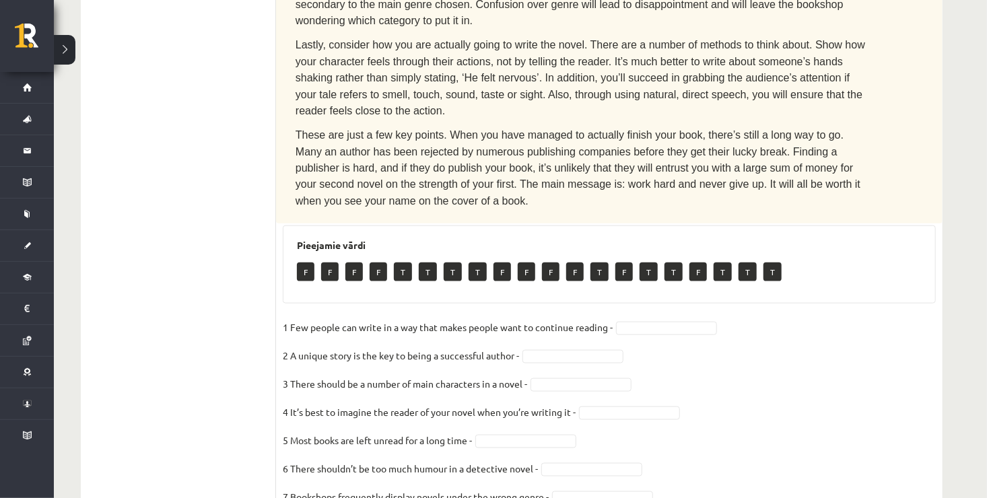
scroll to position [700, 0]
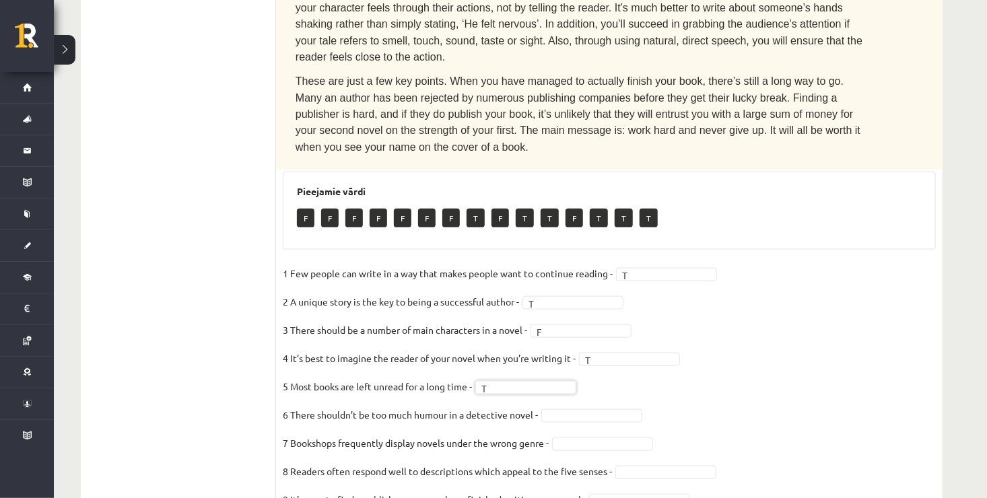
click at [510, 489] on p "9 It’s easy to find a publisher once you have finished writing your novel -" at bounding box center [434, 499] width 303 height 20
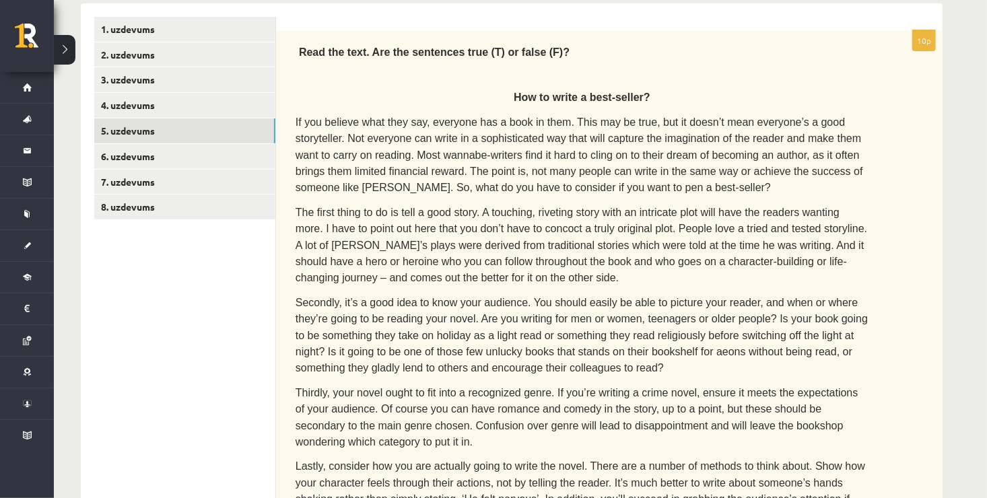
scroll to position [162, 0]
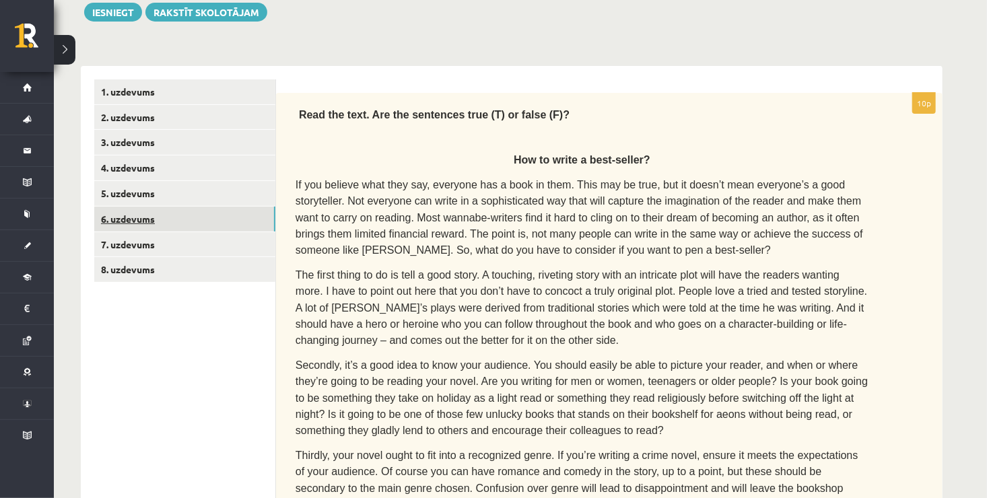
click at [248, 220] on link "6. uzdevums" at bounding box center [184, 219] width 181 height 25
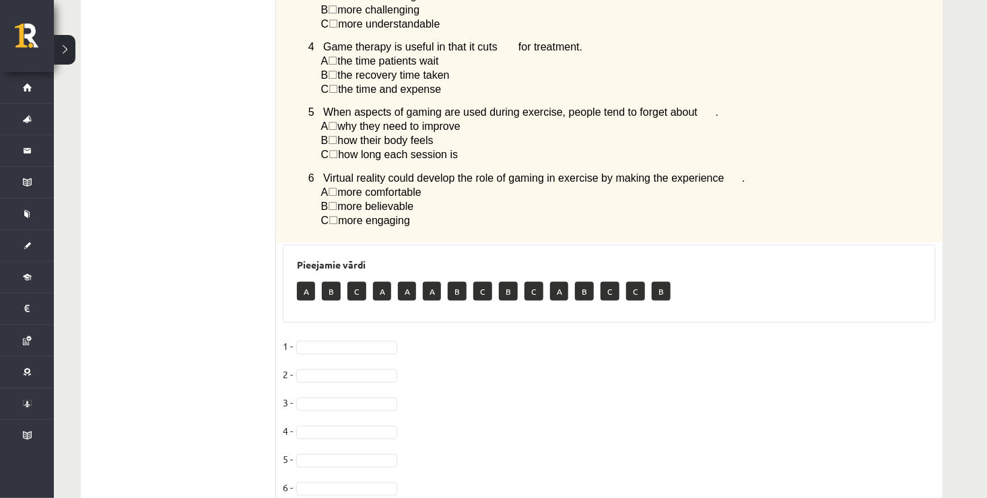
scroll to position [989, 0]
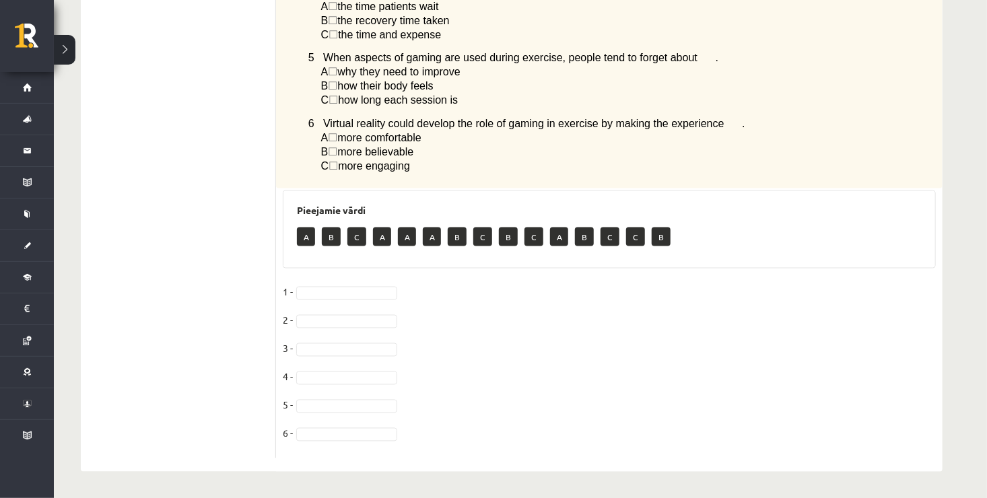
click at [383, 284] on fieldset "1 - 2 - 3 - 4 - 5 - 6 -" at bounding box center [609, 367] width 653 height 170
click at [337, 312] on fieldset "1 - A * 2 - 3 - 4 - 5 - 6 -" at bounding box center [609, 367] width 653 height 170
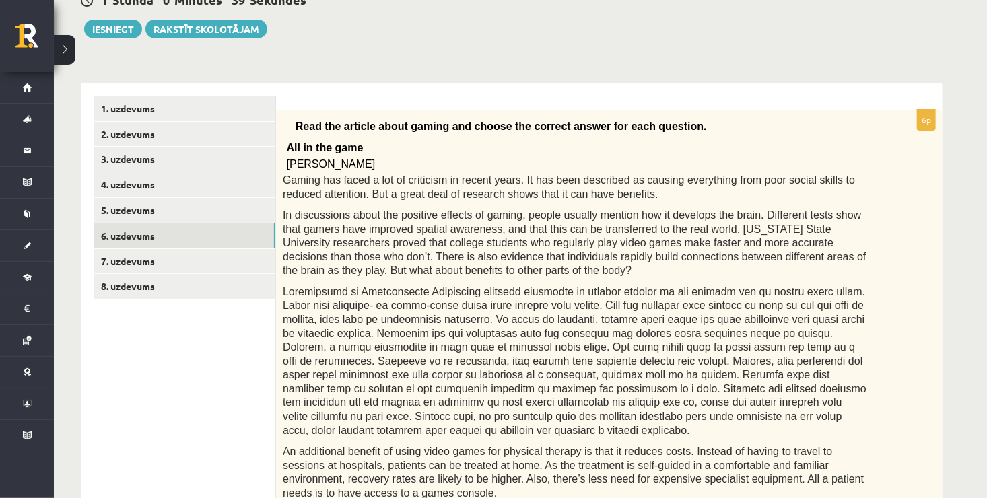
scroll to position [128, 0]
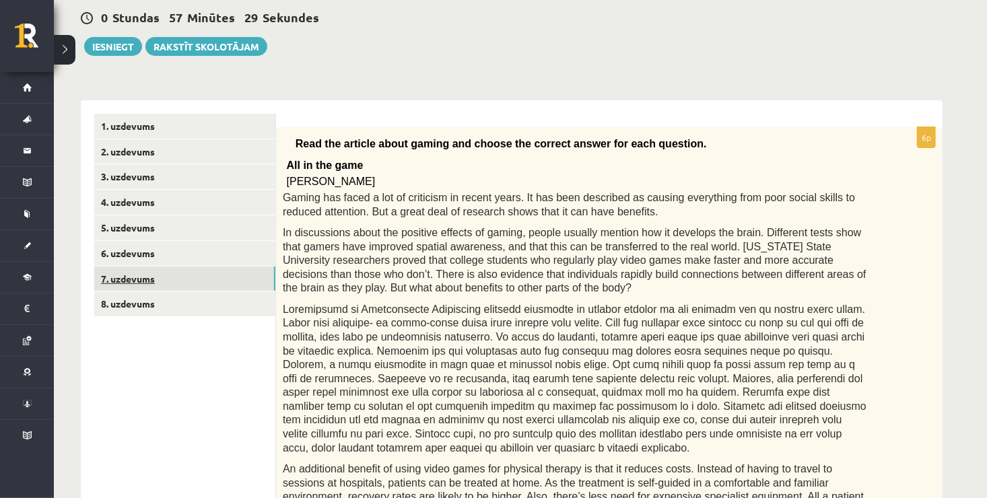
click at [176, 290] on link "7. uzdevums" at bounding box center [184, 279] width 181 height 25
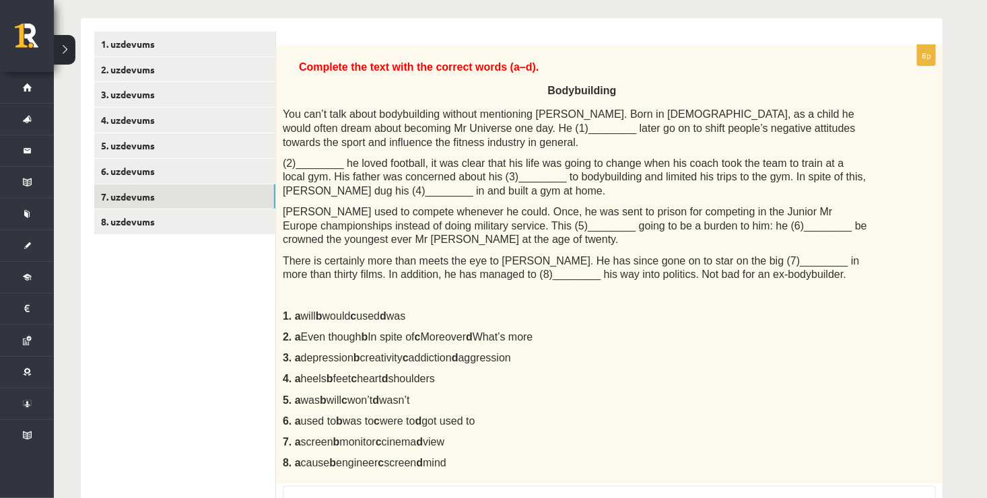
scroll to position [166, 0]
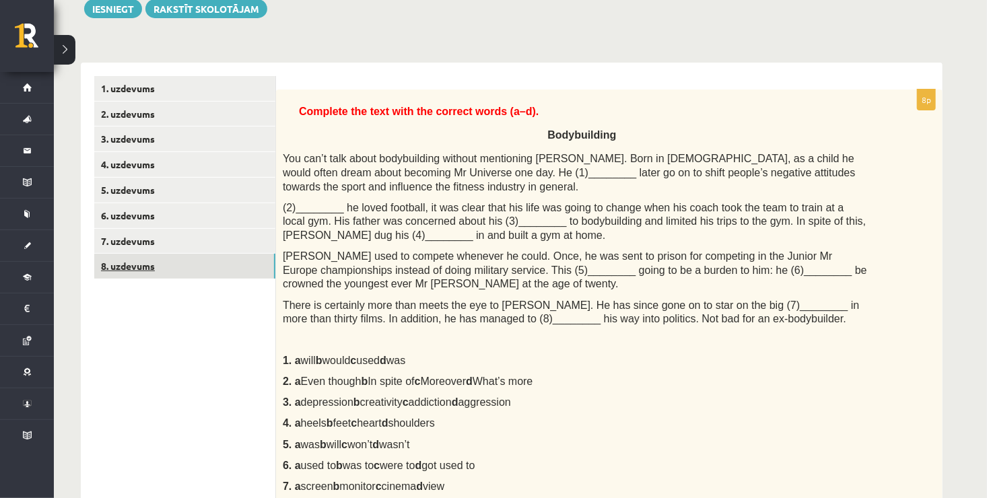
click at [207, 273] on link "8. uzdevums" at bounding box center [184, 266] width 181 height 25
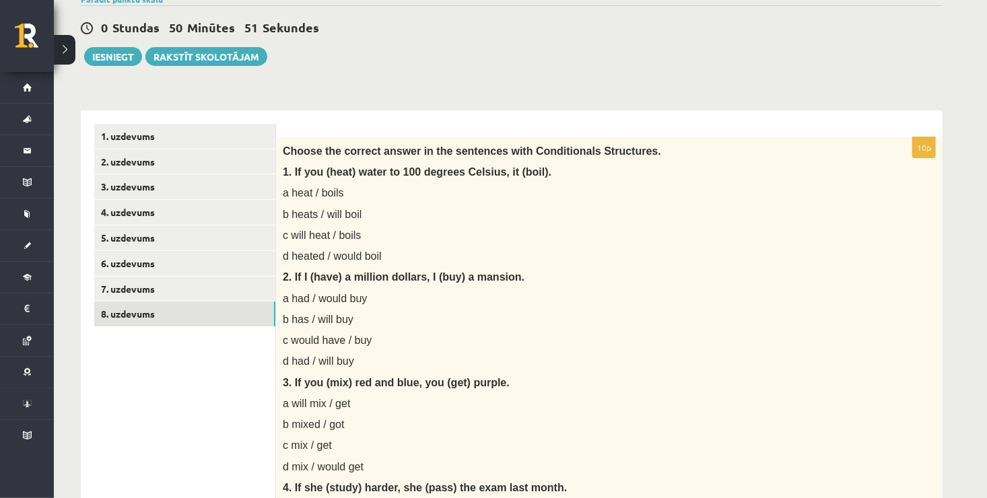
scroll to position [55, 0]
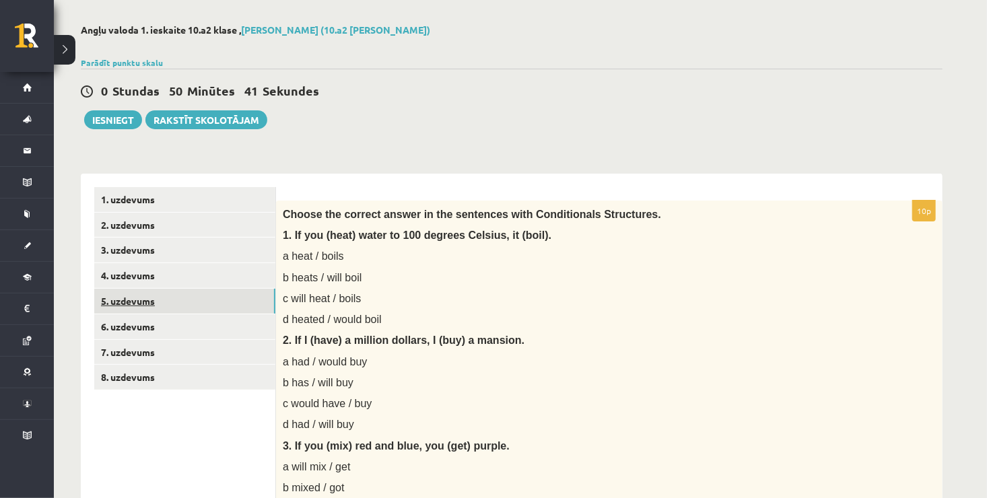
click at [160, 304] on link "5. uzdevums" at bounding box center [184, 301] width 181 height 25
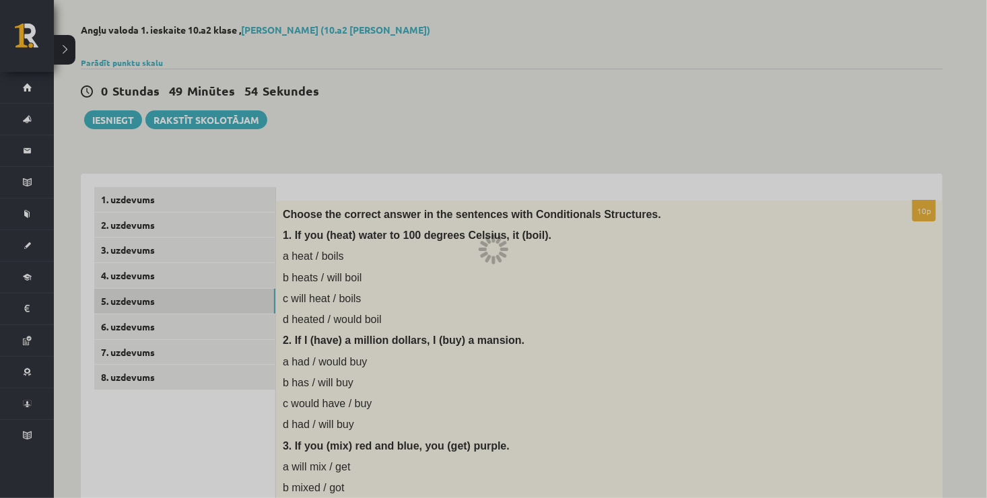
click at [726, 278] on div at bounding box center [493, 249] width 987 height 498
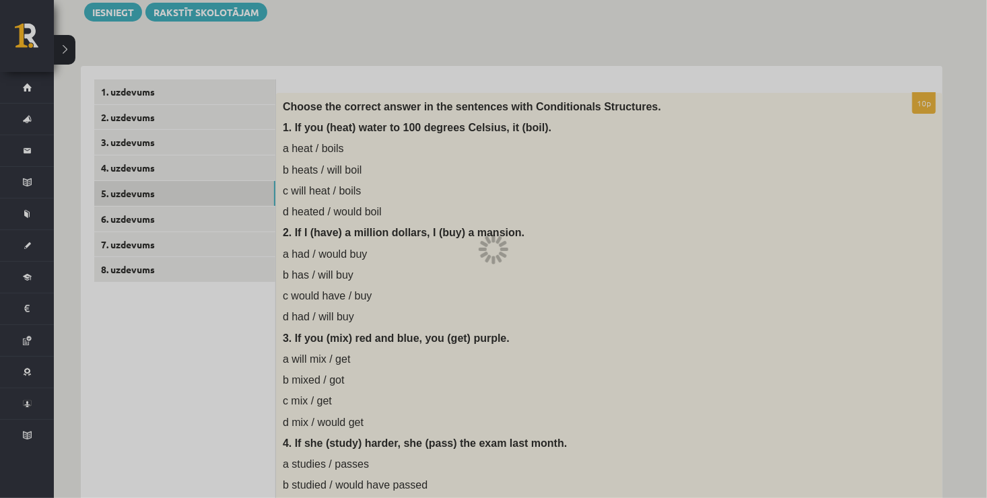
scroll to position [189, 0]
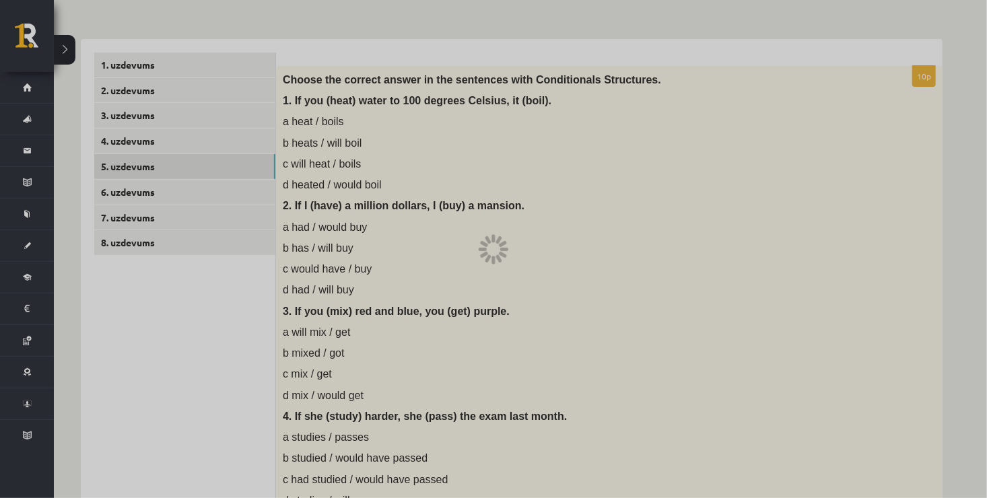
click at [166, 248] on div at bounding box center [493, 249] width 987 height 498
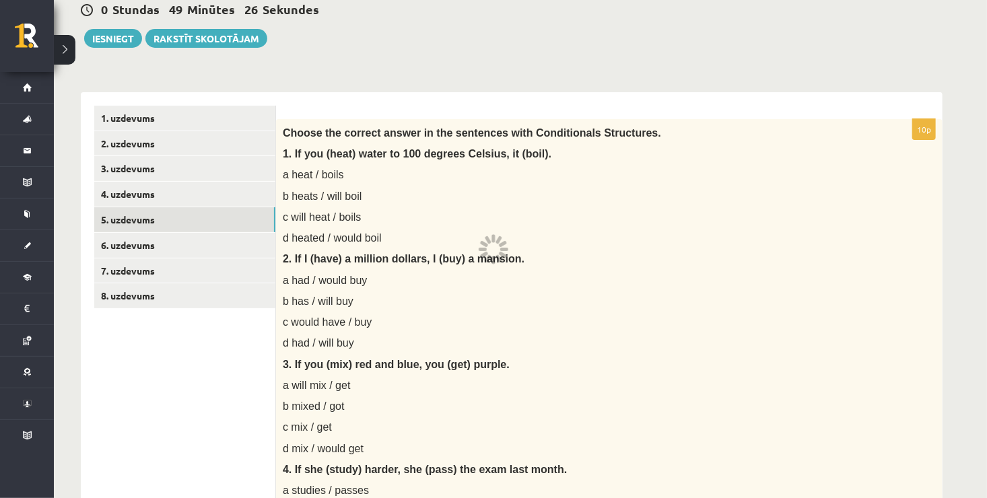
scroll to position [37, 0]
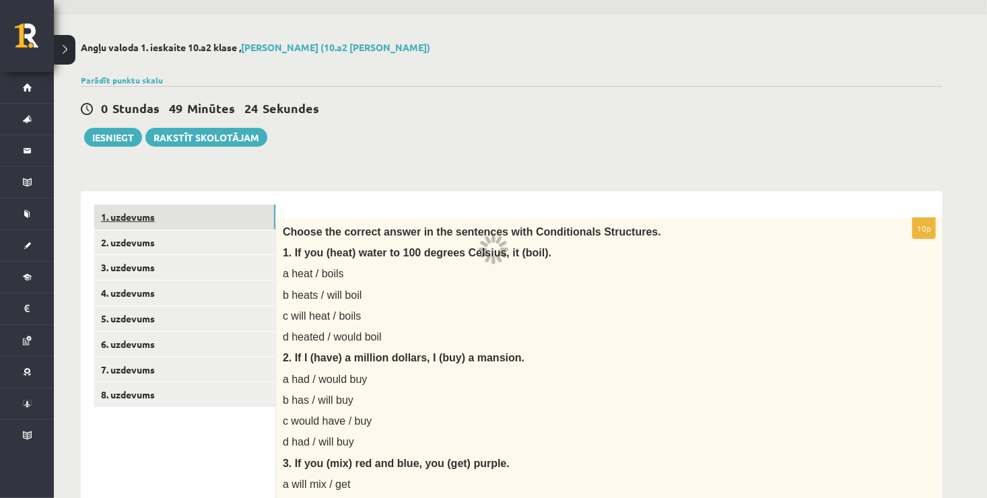
click at [154, 223] on link "1. uzdevums" at bounding box center [184, 217] width 181 height 25
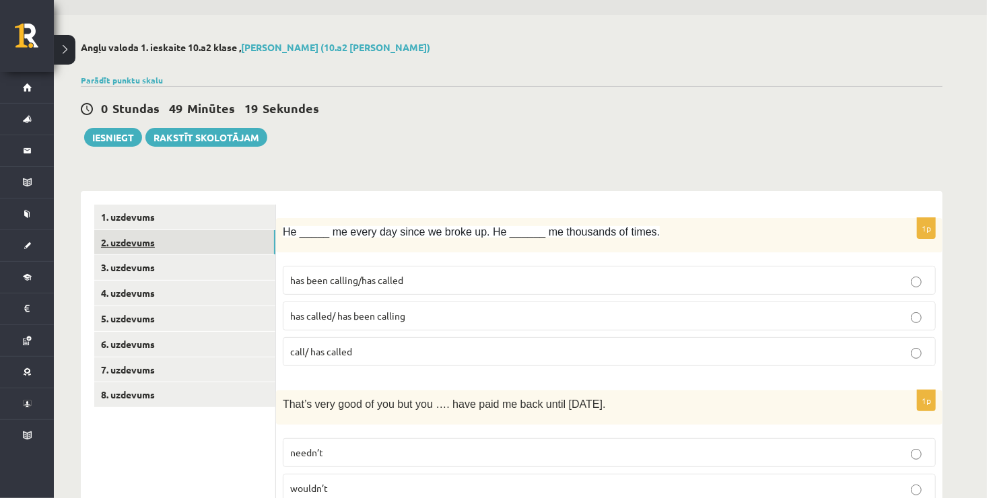
click at [168, 242] on link "2. uzdevums" at bounding box center [184, 242] width 181 height 25
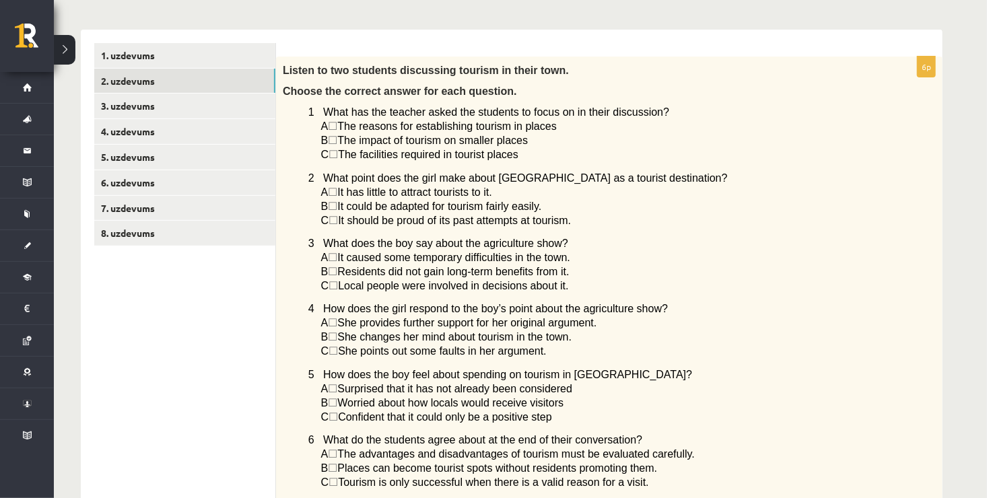
scroll to position [190, 0]
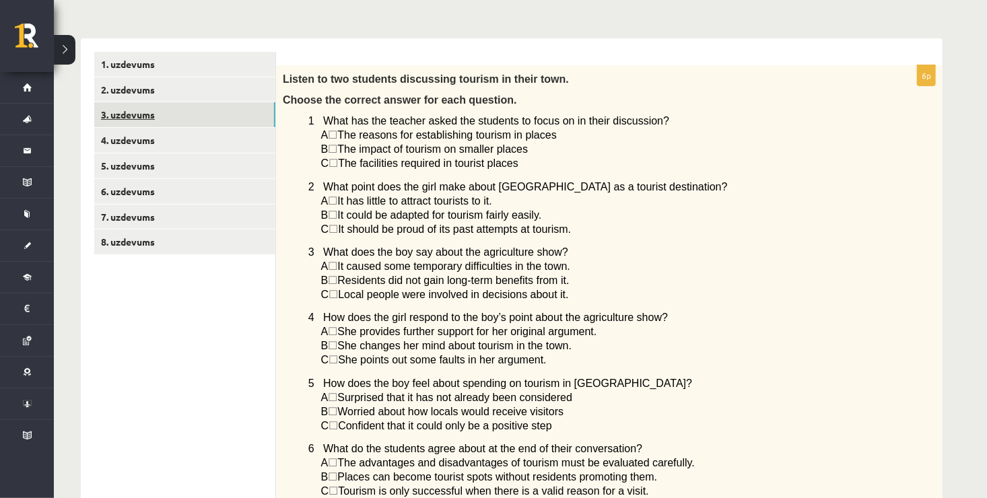
click at [155, 123] on link "3. uzdevums" at bounding box center [184, 114] width 181 height 25
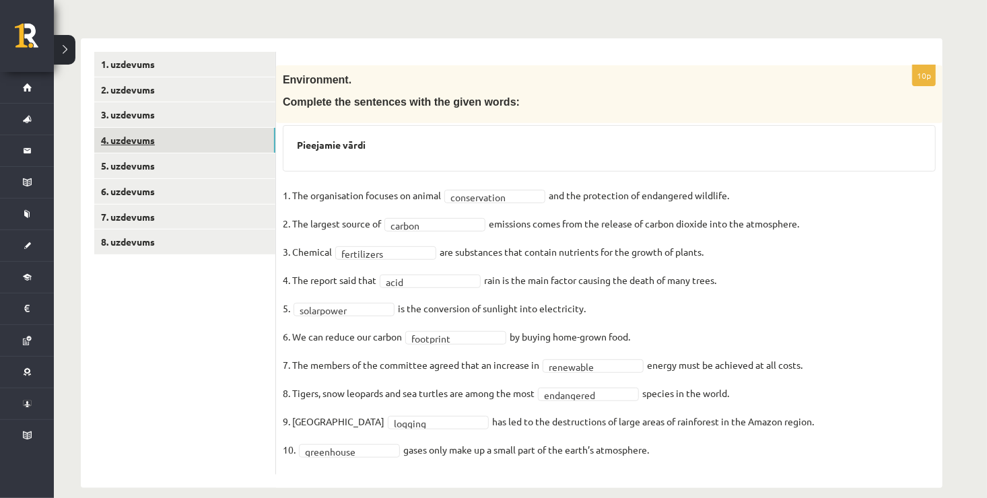
click at [167, 143] on link "4. uzdevums" at bounding box center [184, 140] width 181 height 25
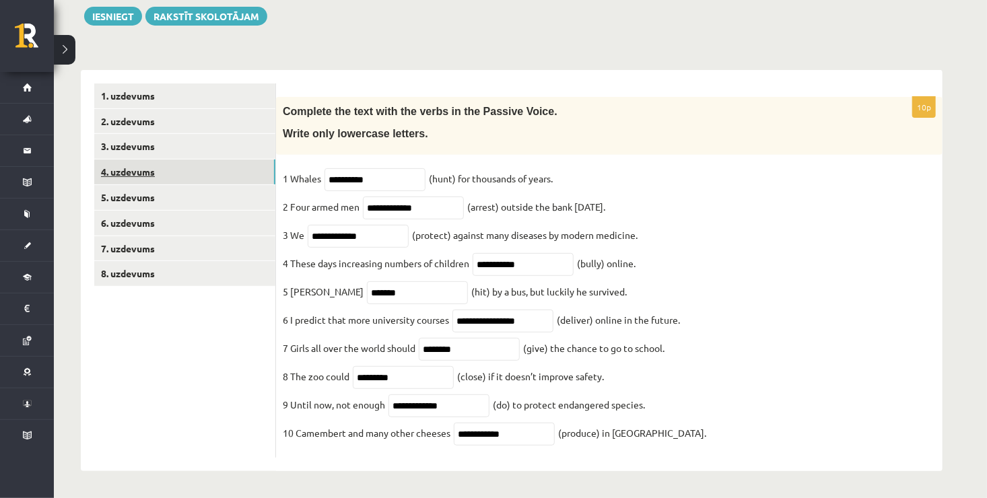
scroll to position [170, 0]
click at [162, 185] on link "5. uzdevums" at bounding box center [184, 197] width 181 height 25
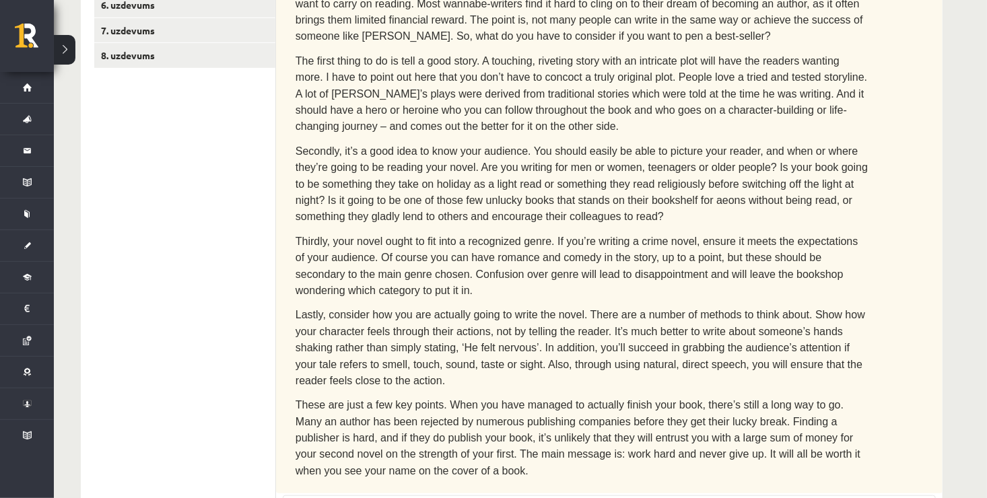
scroll to position [250, 0]
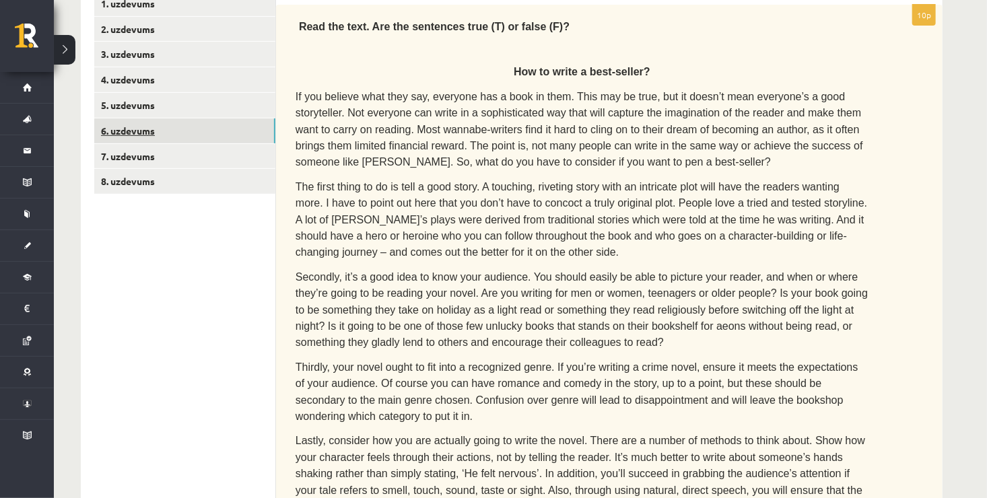
click at [169, 138] on link "6. uzdevums" at bounding box center [184, 130] width 181 height 25
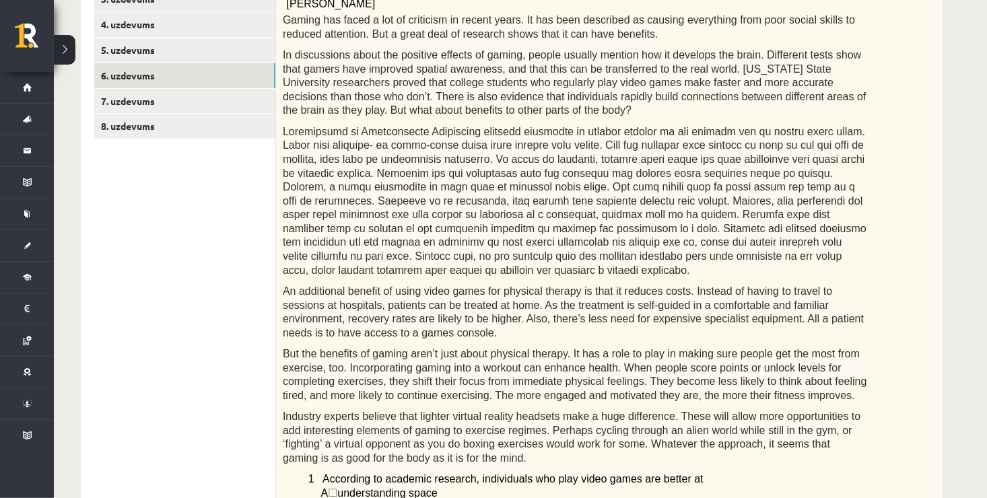
scroll to position [305, 0]
click at [232, 103] on link "7. uzdevums" at bounding box center [184, 102] width 181 height 25
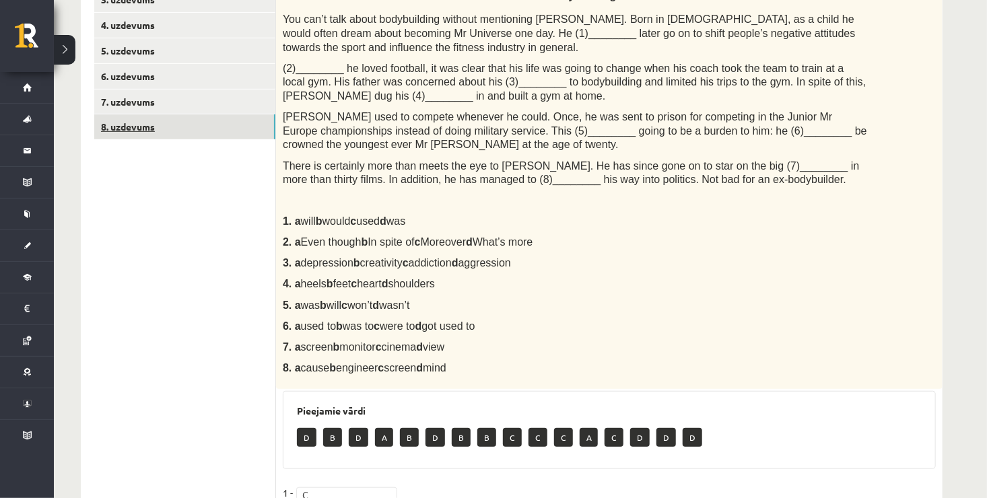
click at [224, 135] on link "8. uzdevums" at bounding box center [184, 126] width 181 height 25
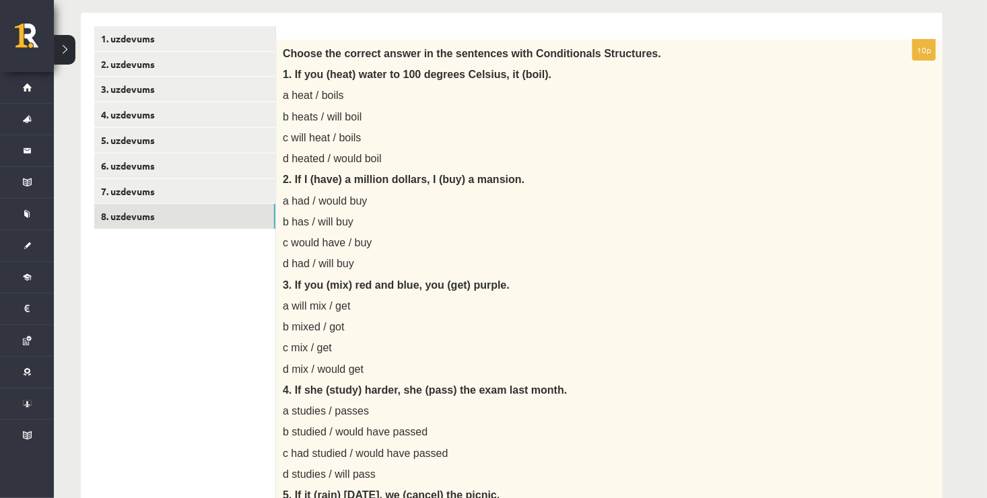
scroll to position [197, 0]
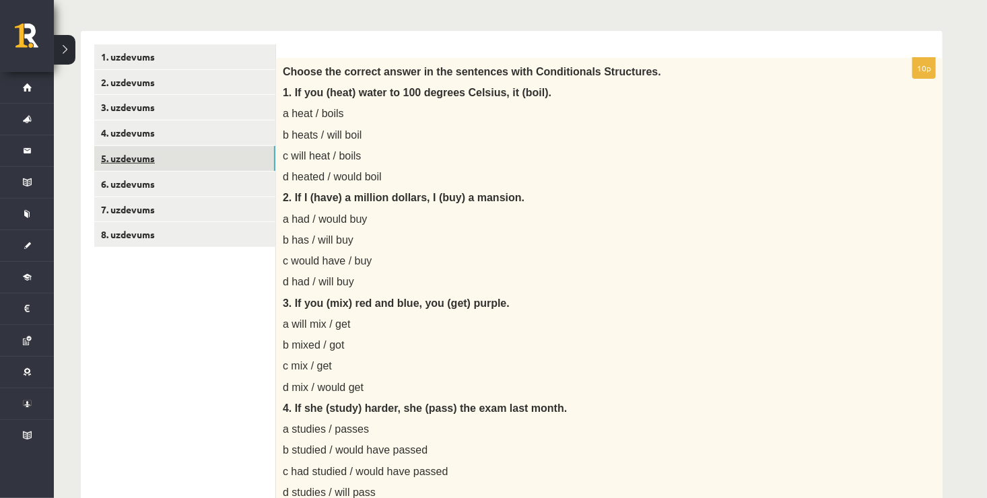
click at [180, 165] on link "5. uzdevums" at bounding box center [184, 158] width 181 height 25
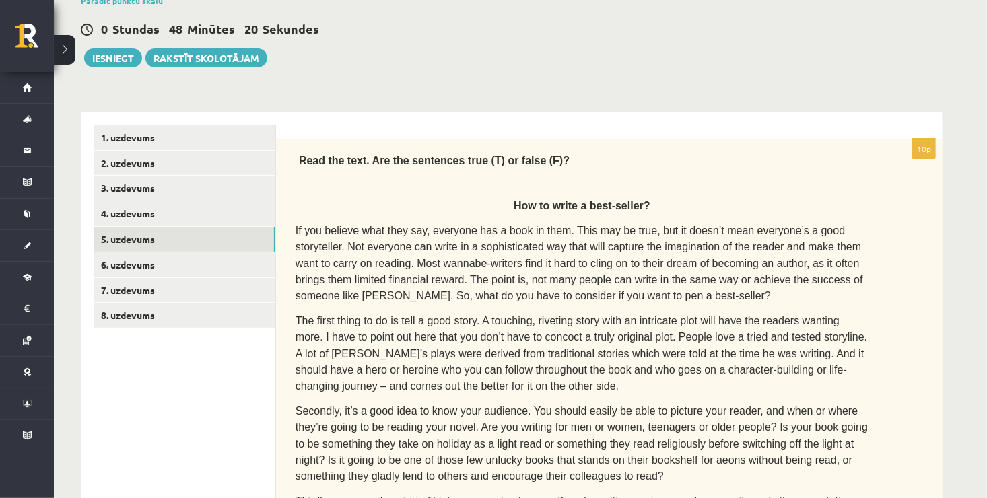
scroll to position [90, 0]
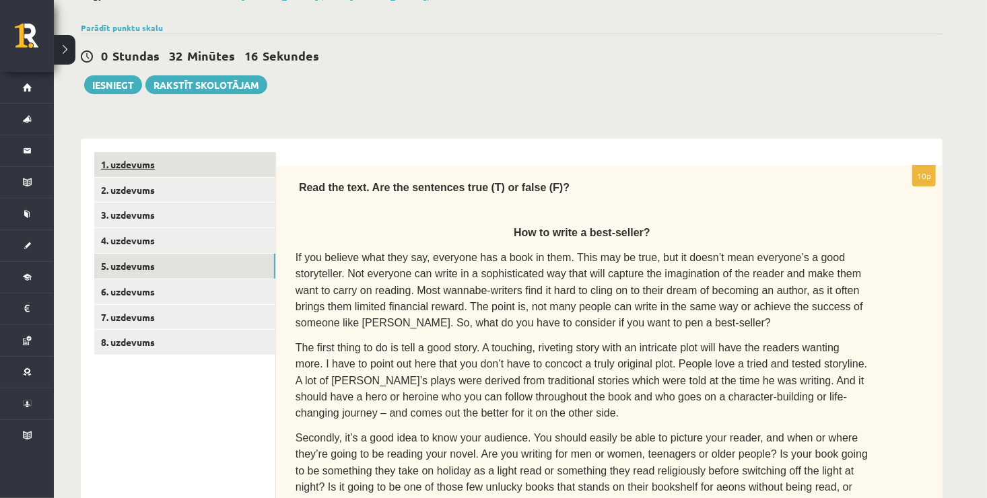
click at [193, 164] on link "1. uzdevums" at bounding box center [184, 164] width 181 height 25
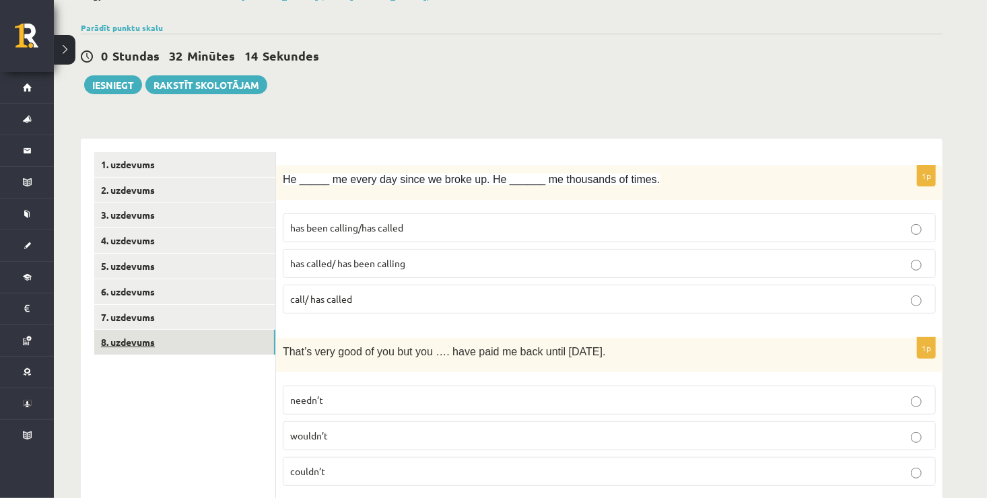
click at [223, 347] on link "8. uzdevums" at bounding box center [184, 342] width 181 height 25
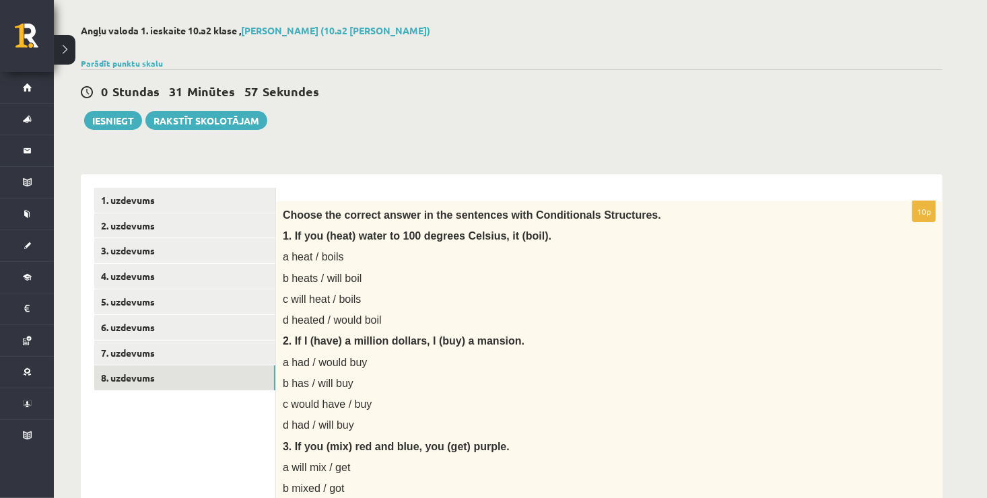
scroll to position [36, 0]
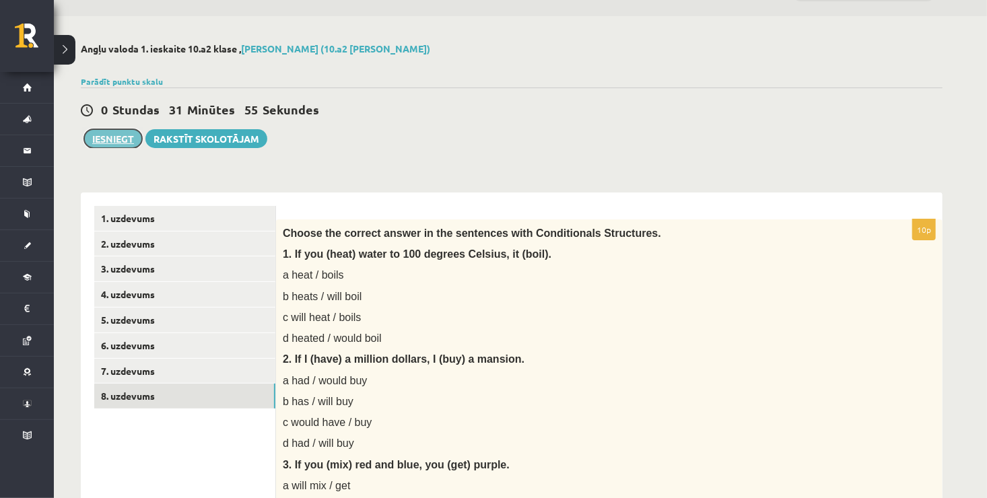
click at [110, 137] on button "Iesniegt" at bounding box center [113, 138] width 58 height 19
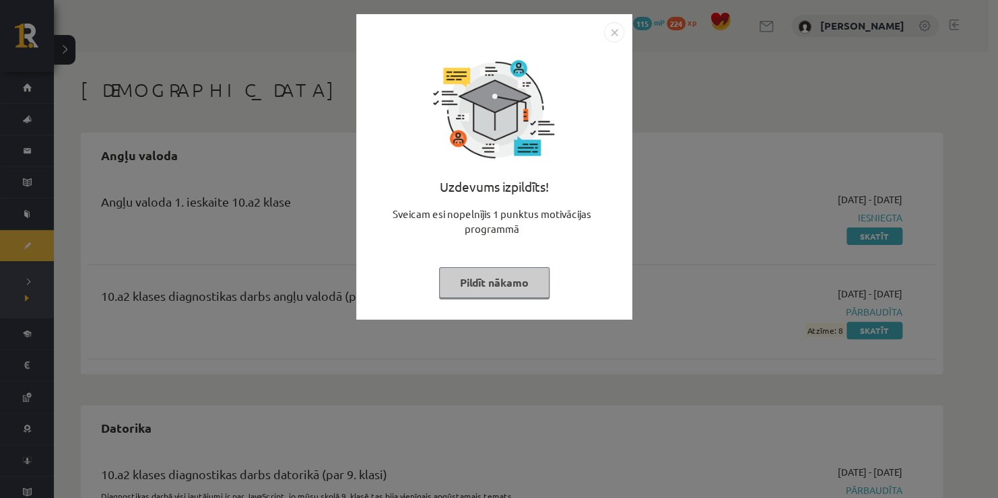
click at [610, 32] on img "Close" at bounding box center [614, 32] width 20 height 20
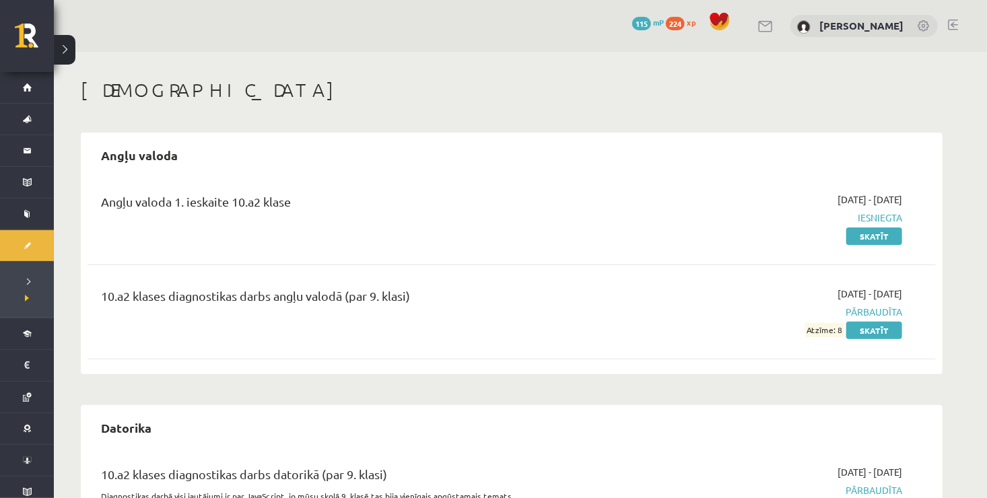
click at [651, 24] on span "115" at bounding box center [641, 23] width 19 height 13
